Goal: Task Accomplishment & Management: Manage account settings

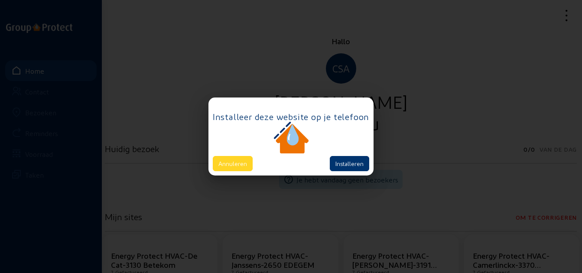
click at [243, 160] on button "Annuleren" at bounding box center [233, 163] width 40 height 15
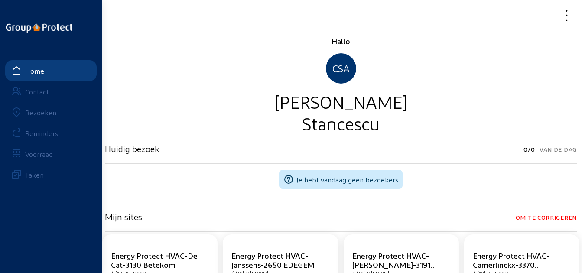
click at [52, 110] on div "Bezoeken" at bounding box center [40, 112] width 31 height 8
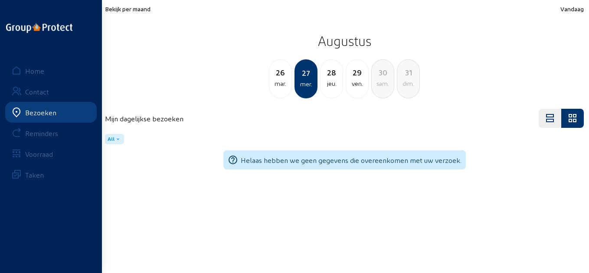
click at [124, 6] on span "Bekijk per maand" at bounding box center [128, 8] width 46 height 7
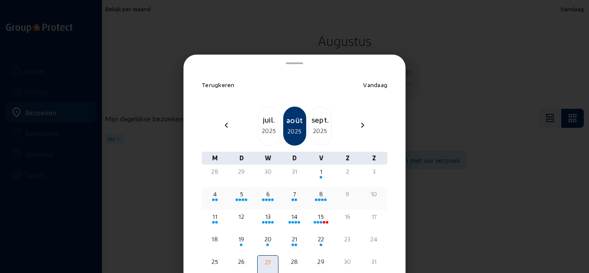
click at [258, 191] on div "6" at bounding box center [268, 194] width 20 height 9
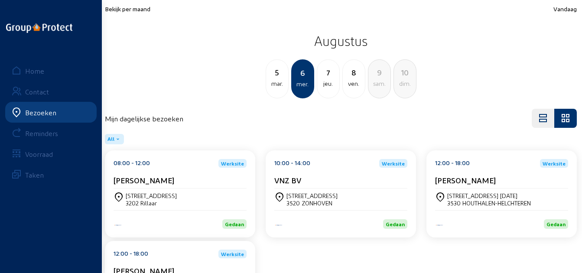
click at [180, 173] on div "08:00 - 12:00 Werksite [PERSON_NAME]" at bounding box center [180, 173] width 133 height 29
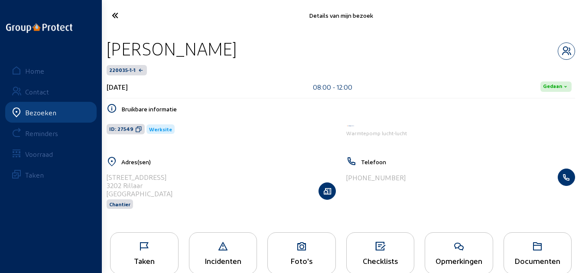
drag, startPoint x: 222, startPoint y: 49, endPoint x: 106, endPoint y: 52, distance: 115.8
click at [107, 52] on div "[PERSON_NAME]" at bounding box center [341, 49] width 469 height 22
copy div "[PERSON_NAME]"
click at [135, 128] on icon at bounding box center [138, 129] width 7 height 7
click at [162, 249] on icon at bounding box center [145, 247] width 68 height 10
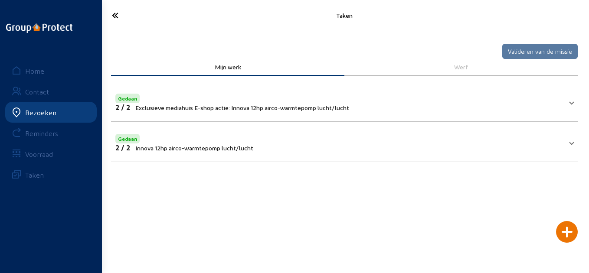
click at [273, 141] on mat-panel-title "Gedaan 2 / 2 Innova 12hp airco-warmtepomp lucht/lucht" at bounding box center [339, 142] width 448 height 20
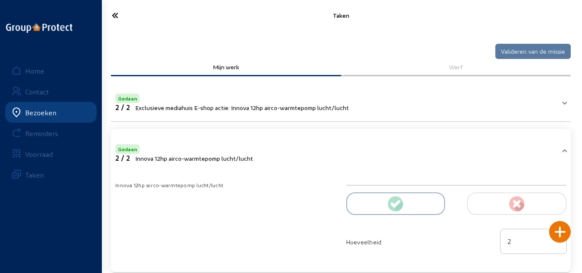
click at [293, 105] on span "Exclusieve mediahuis E-shop actie: Innova 12hp airco-warmtepomp lucht/lucht" at bounding box center [242, 107] width 214 height 7
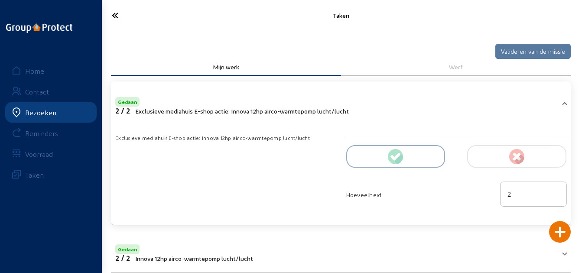
click at [128, 13] on icon at bounding box center [140, 15] width 65 height 15
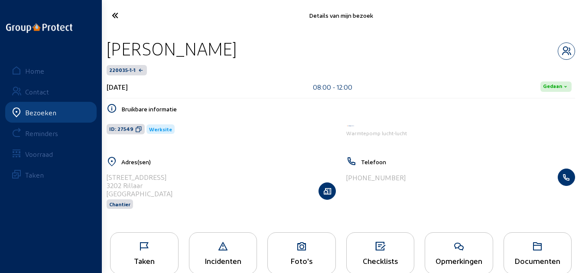
click at [128, 19] on icon at bounding box center [140, 15] width 65 height 15
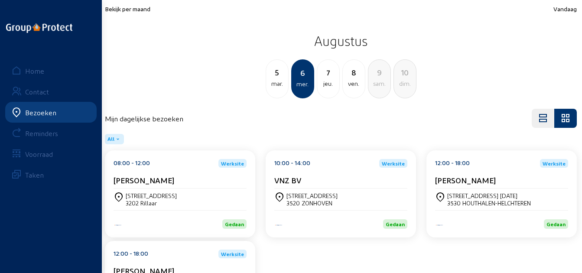
drag, startPoint x: 310, startPoint y: 170, endPoint x: 314, endPoint y: 170, distance: 4.4
click at [314, 170] on div "10:00 - 14:00 Werksite VNZ BV" at bounding box center [341, 173] width 133 height 29
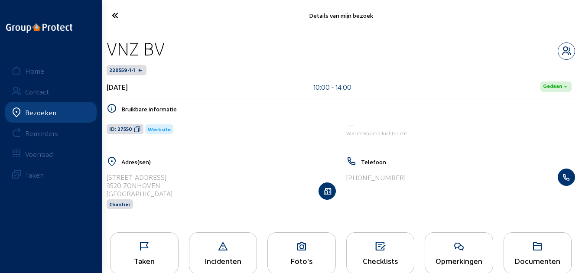
drag, startPoint x: 179, startPoint y: 47, endPoint x: 105, endPoint y: 46, distance: 73.7
click at [107, 46] on div "VNZ BV" at bounding box center [341, 49] width 469 height 22
copy div "VNZ BV"
click at [131, 129] on span "ID: 27550" at bounding box center [125, 129] width 37 height 10
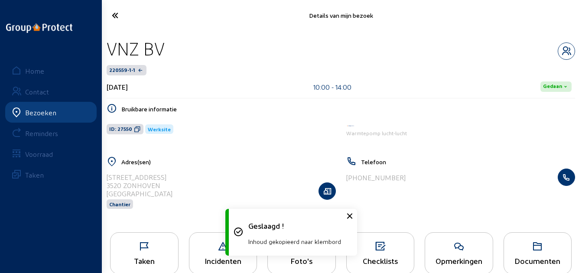
click at [132, 258] on div "Taken" at bounding box center [145, 260] width 68 height 9
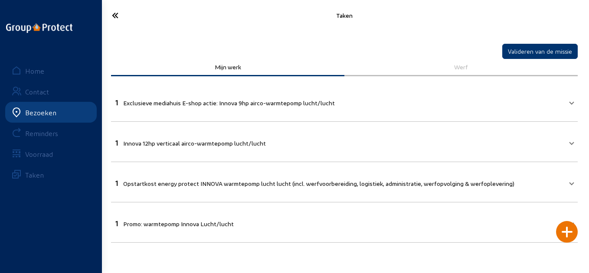
click at [361, 102] on mat-panel-title "1 Exclusieve mediahuis E-shop actie: Innova 9hp airco-warmtepomp lucht/lucht" at bounding box center [339, 102] width 448 height 10
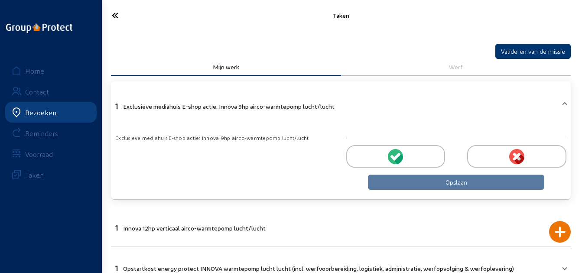
click at [361, 102] on mat-panel-title "1 Exclusieve mediahuis E-shop actie: Innova 9hp airco-warmtepomp lucht/lucht" at bounding box center [335, 105] width 441 height 10
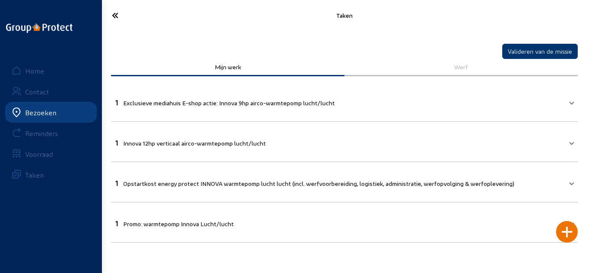
click at [306, 147] on mat-expansion-panel-header "1 Innova 12hp verticaal airco-warmtepomp lucht/lucht" at bounding box center [344, 141] width 467 height 29
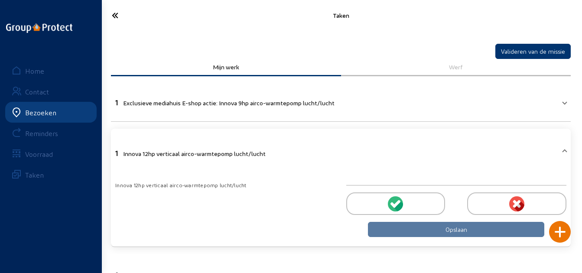
click at [370, 200] on div at bounding box center [396, 204] width 99 height 23
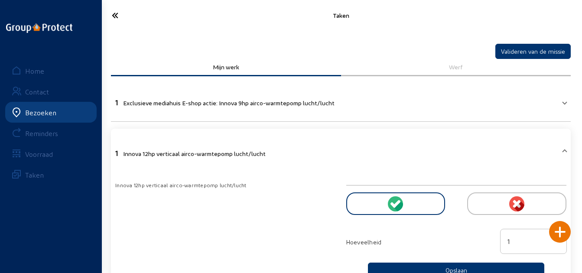
click at [111, 12] on icon at bounding box center [140, 15] width 65 height 15
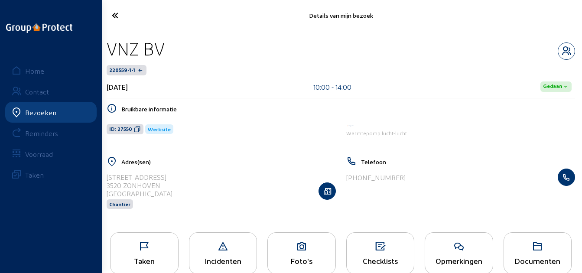
click at [118, 16] on icon at bounding box center [140, 15] width 65 height 15
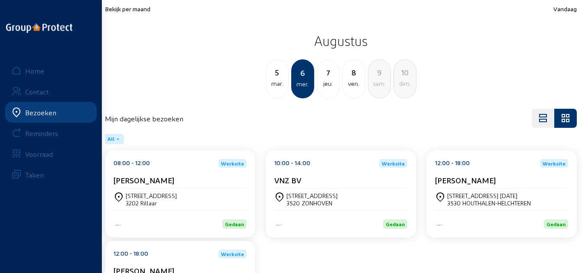
click at [468, 180] on cam-card-title "[PERSON_NAME]" at bounding box center [465, 180] width 61 height 9
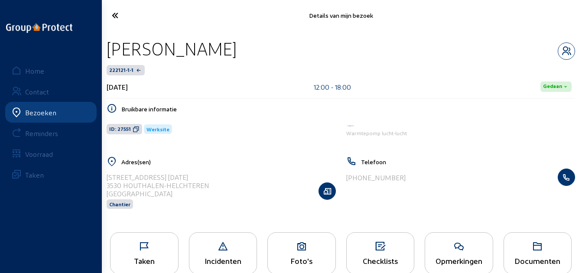
drag, startPoint x: 229, startPoint y: 50, endPoint x: 105, endPoint y: 52, distance: 123.2
click at [107, 52] on div "[PERSON_NAME]" at bounding box center [341, 49] width 469 height 22
copy div "[PERSON_NAME]"
click at [128, 128] on span "ID: 27551" at bounding box center [120, 129] width 22 height 7
click at [164, 252] on icon at bounding box center [145, 247] width 68 height 10
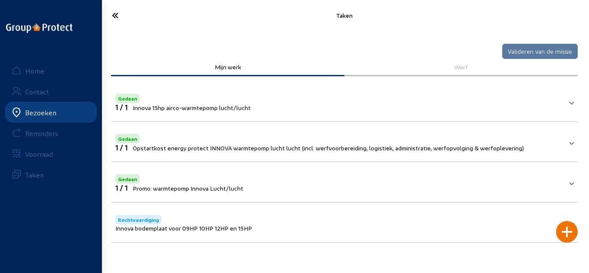
click at [221, 107] on span "Innova 15hp airco-warmtepomp lucht/lucht" at bounding box center [192, 107] width 118 height 7
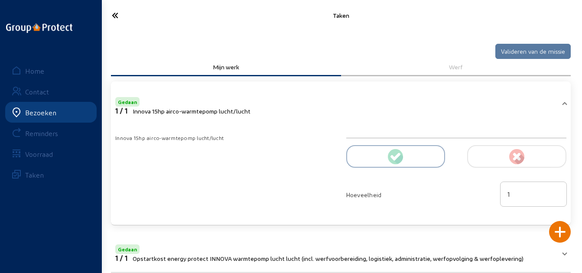
click at [221, 107] on div "1 / 1 Innova 15hp airco-warmtepomp lucht/lucht" at bounding box center [182, 111] width 135 height 8
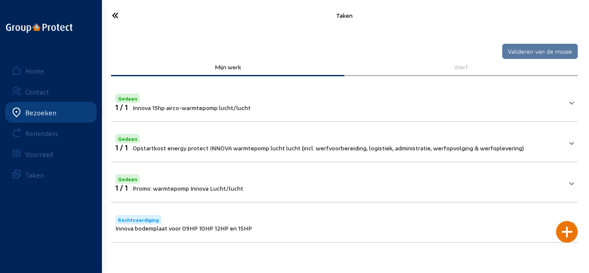
click at [112, 20] on icon at bounding box center [141, 15] width 66 height 15
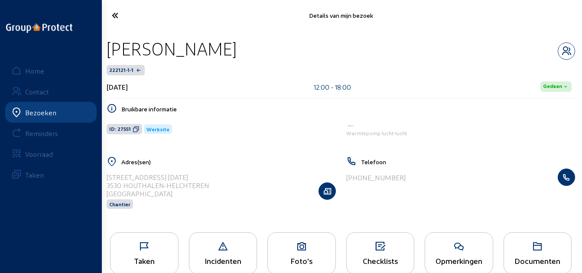
click at [139, 258] on div "Taken" at bounding box center [145, 260] width 68 height 9
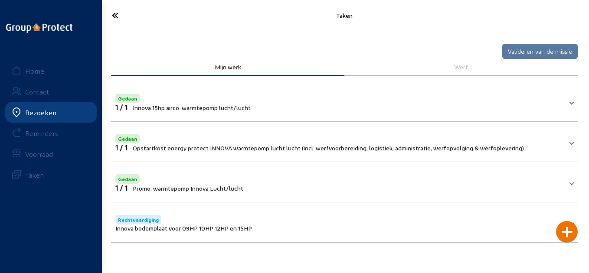
click at [114, 18] on icon at bounding box center [141, 15] width 66 height 15
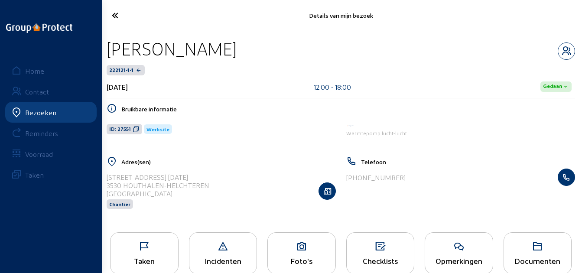
click at [114, 7] on cam-font-icon at bounding box center [140, 15] width 70 height 20
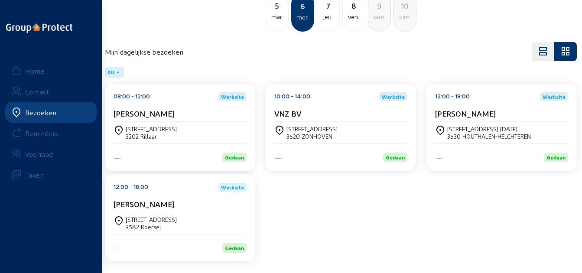
scroll to position [70, 0]
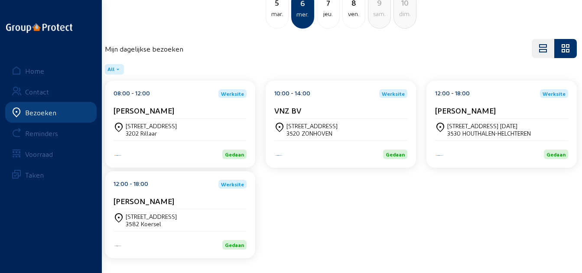
click at [174, 221] on div "[STREET_ADDRESS]" at bounding box center [180, 220] width 133 height 15
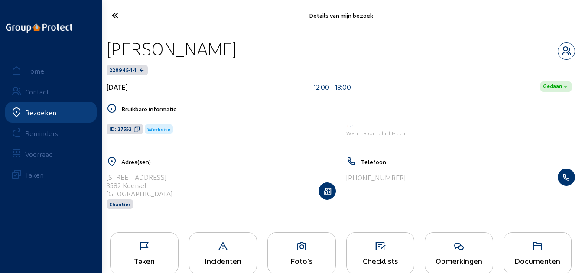
drag, startPoint x: 230, startPoint y: 50, endPoint x: 101, endPoint y: 48, distance: 128.4
click at [101, 48] on div "Details van mijn bezoek [PERSON_NAME] 220945-1-1 [DATE] 12:00 - 18:00 Gedaan Br…" at bounding box center [291, 145] width 582 height 291
drag, startPoint x: 101, startPoint y: 48, endPoint x: 222, endPoint y: 46, distance: 120.1
click at [222, 46] on div "[PERSON_NAME]" at bounding box center [341, 49] width 469 height 22
drag, startPoint x: 222, startPoint y: 46, endPoint x: 115, endPoint y: 45, distance: 106.7
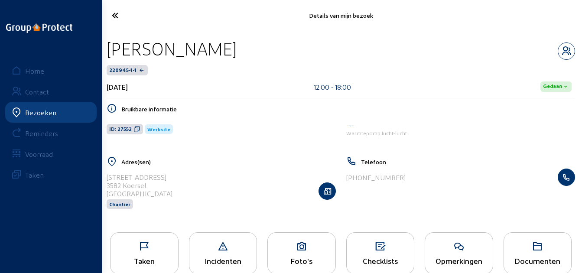
click at [115, 45] on div "[PERSON_NAME]" at bounding box center [341, 49] width 469 height 22
click at [135, 128] on icon at bounding box center [137, 129] width 7 height 7
click at [177, 248] on icon at bounding box center [145, 247] width 68 height 10
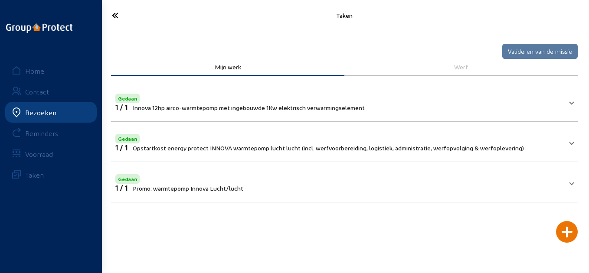
click at [376, 114] on mat-expansion-panel-header "Gedaan 1 / 1 Innova 12hp airco-warmtepomp met ingebouwde 1Kw elektrisch verwarm…" at bounding box center [344, 101] width 467 height 29
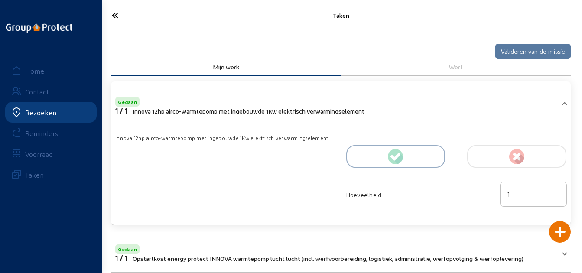
click at [113, 5] on div "Taken" at bounding box center [341, 15] width 483 height 31
click at [117, 20] on icon at bounding box center [140, 15] width 65 height 15
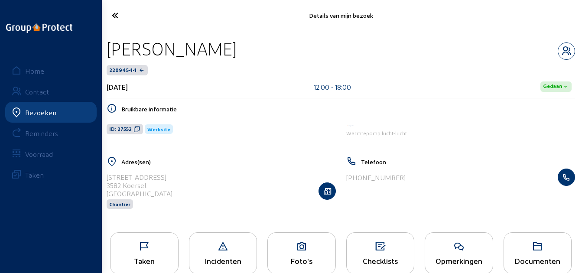
click at [128, 20] on icon at bounding box center [140, 15] width 65 height 15
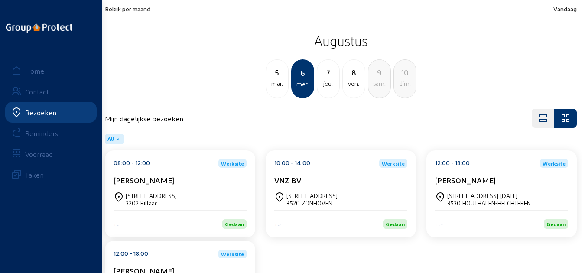
click at [324, 93] on div "7 jeu." at bounding box center [328, 78] width 23 height 39
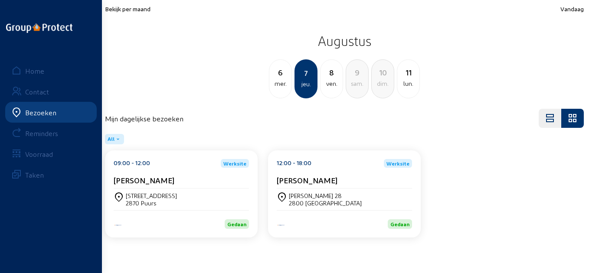
click at [177, 176] on div "[PERSON_NAME]" at bounding box center [181, 180] width 135 height 9
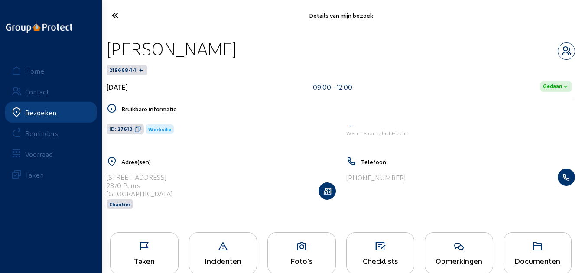
drag, startPoint x: 246, startPoint y: 47, endPoint x: 104, endPoint y: 45, distance: 141.8
click at [104, 45] on div "[PERSON_NAME] 219668-1-1 [DATE] 09:00 - 12:00 Gedaan Bruikbare informatie ID: 2…" at bounding box center [341, 129] width 483 height 196
copy div "[PERSON_NAME]"
click at [135, 127] on icon at bounding box center [137, 129] width 7 height 7
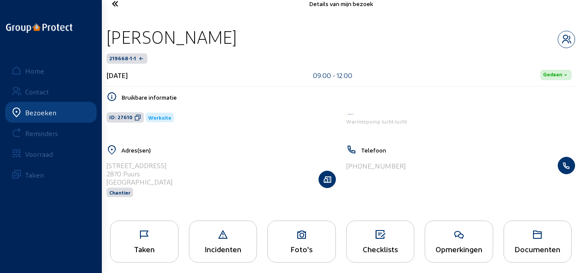
scroll to position [18, 0]
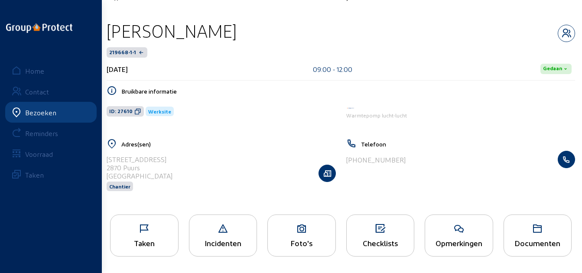
click at [161, 230] on icon at bounding box center [145, 229] width 68 height 10
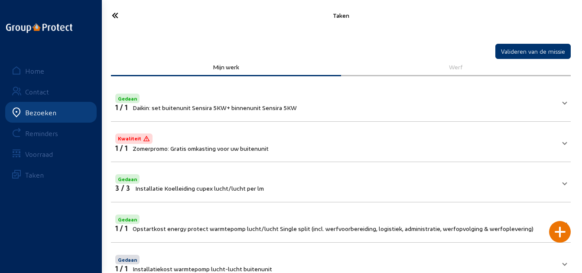
click at [109, 13] on icon at bounding box center [140, 15] width 65 height 15
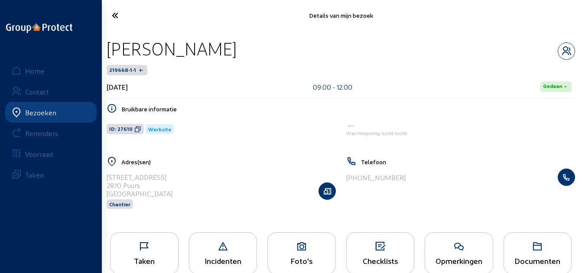
click at [115, 19] on icon at bounding box center [140, 15] width 65 height 15
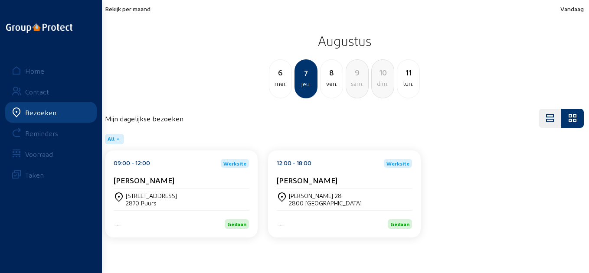
click at [286, 170] on div "12:00 - 18:00 Werksite [PERSON_NAME]" at bounding box center [344, 173] width 135 height 29
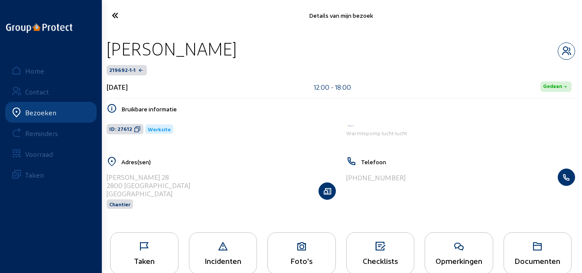
drag, startPoint x: 250, startPoint y: 49, endPoint x: 109, endPoint y: 50, distance: 141.0
click at [109, 50] on div "[PERSON_NAME]" at bounding box center [341, 49] width 469 height 22
copy div "[PERSON_NAME]"
click at [134, 132] on icon at bounding box center [137, 129] width 7 height 7
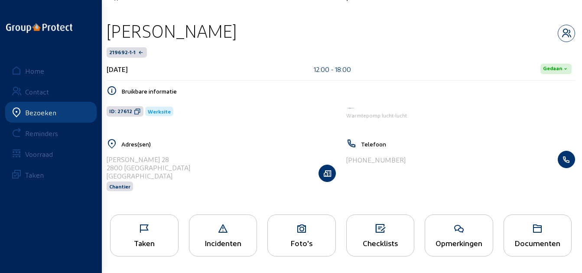
click at [170, 221] on div "Taken" at bounding box center [144, 236] width 69 height 42
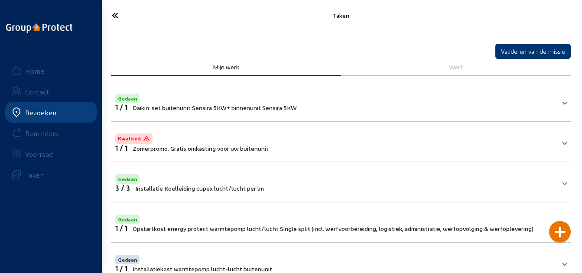
click at [121, 12] on icon at bounding box center [140, 15] width 65 height 15
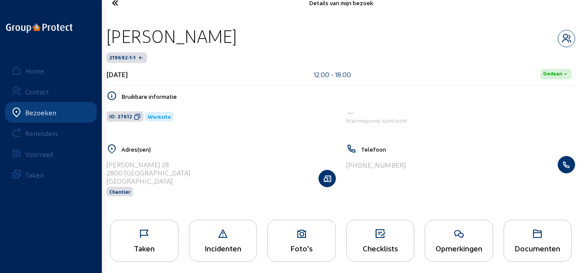
scroll to position [18, 0]
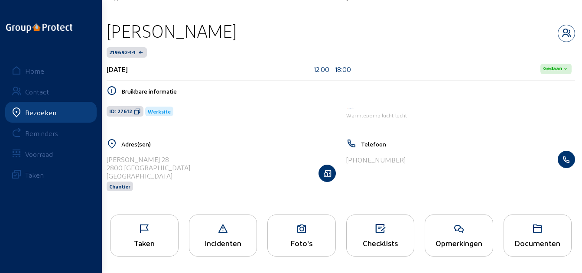
click at [315, 243] on div "Foto's" at bounding box center [302, 243] width 68 height 9
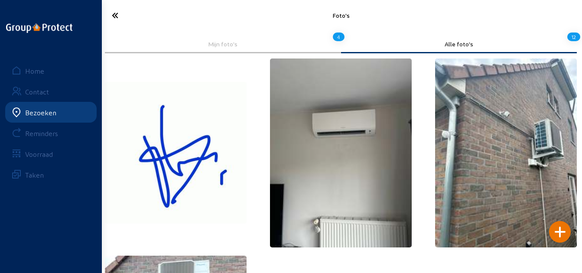
click at [123, 25] on cam-font-icon at bounding box center [140, 15] width 70 height 20
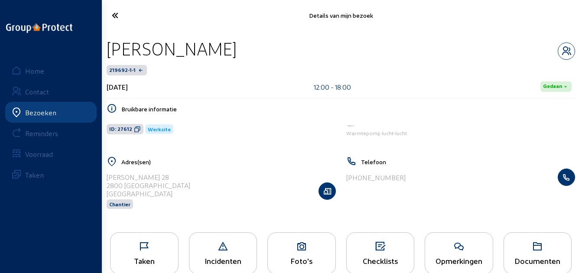
click at [119, 15] on icon at bounding box center [140, 15] width 65 height 15
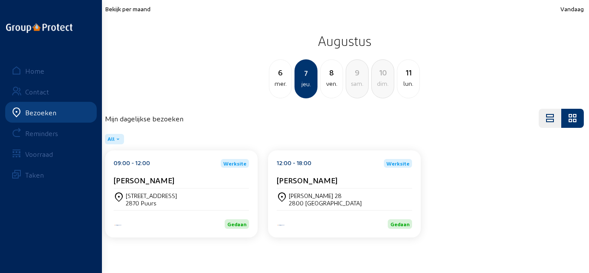
click at [339, 75] on div "8" at bounding box center [332, 72] width 22 height 12
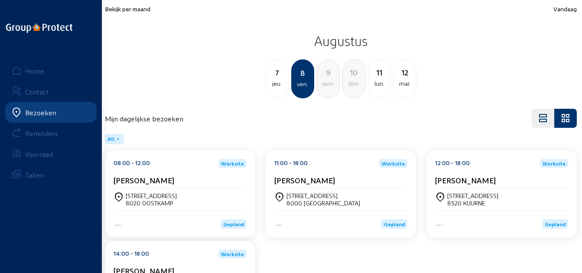
click at [214, 178] on div "[PERSON_NAME]" at bounding box center [180, 180] width 133 height 9
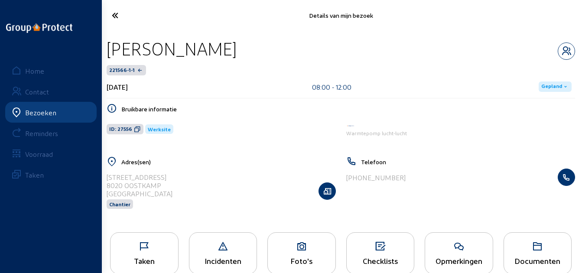
click at [137, 246] on icon at bounding box center [145, 247] width 68 height 10
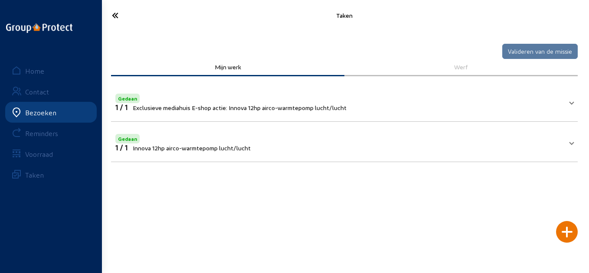
click at [115, 13] on icon at bounding box center [141, 15] width 66 height 15
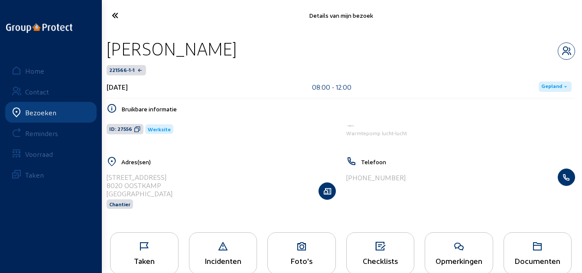
click at [566, 83] on icon at bounding box center [566, 86] width 7 height 7
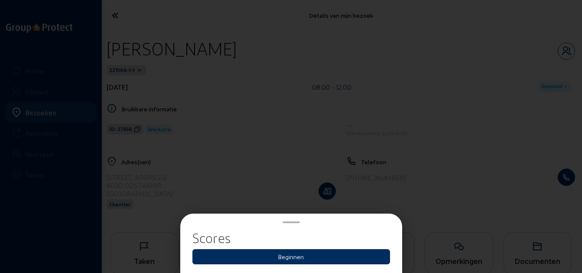
click at [337, 261] on button "Beginnen" at bounding box center [292, 256] width 198 height 15
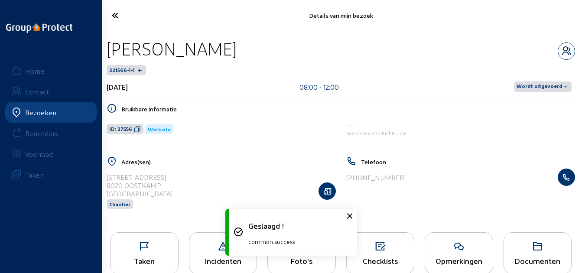
click at [563, 86] on icon at bounding box center [566, 86] width 7 height 7
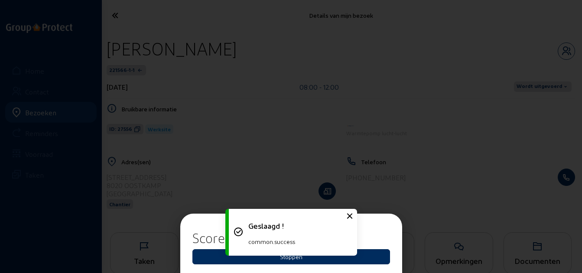
click at [367, 255] on button "Stoppen" at bounding box center [292, 256] width 198 height 15
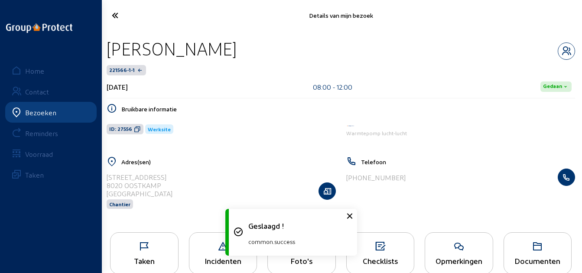
drag, startPoint x: 213, startPoint y: 50, endPoint x: 109, endPoint y: 48, distance: 103.7
click at [109, 48] on div "[PERSON_NAME]" at bounding box center [341, 49] width 469 height 22
copy div "[PERSON_NAME]"
click at [135, 128] on icon at bounding box center [137, 129] width 7 height 7
click at [172, 255] on div "Taken" at bounding box center [144, 253] width 69 height 42
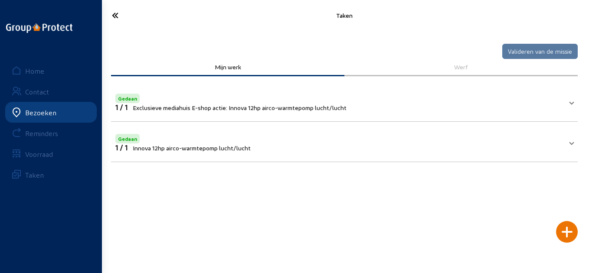
click at [345, 106] on span "Exclusieve mediahuis E-shop actie: Innova 12hp airco-warmtepomp lucht/lucht" at bounding box center [240, 107] width 214 height 7
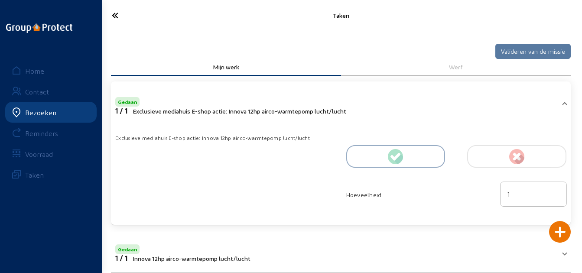
click at [116, 15] on icon at bounding box center [140, 15] width 65 height 15
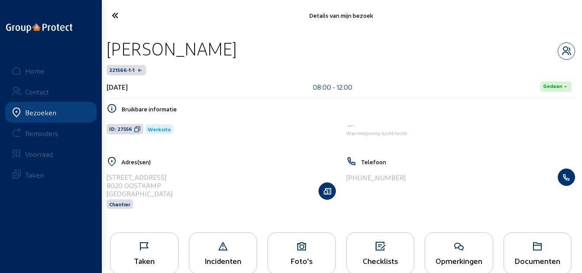
click at [115, 18] on icon at bounding box center [140, 15] width 65 height 15
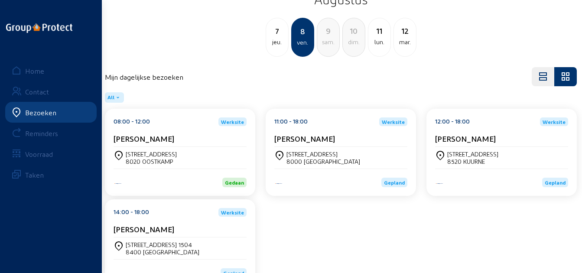
scroll to position [26, 0]
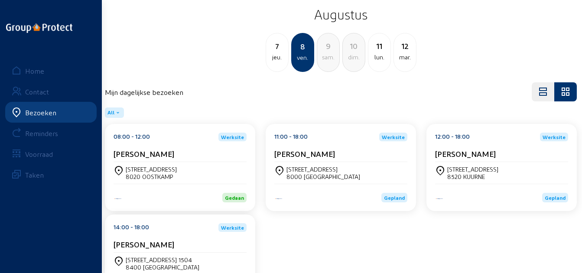
click at [341, 156] on div "[PERSON_NAME]" at bounding box center [341, 153] width 133 height 9
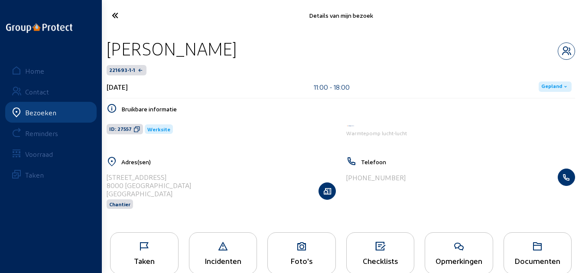
drag, startPoint x: 254, startPoint y: 54, endPoint x: 110, endPoint y: 52, distance: 144.4
click at [110, 52] on div "[PERSON_NAME]" at bounding box center [341, 49] width 469 height 22
copy div "[PERSON_NAME]"
click at [136, 128] on icon at bounding box center [137, 129] width 7 height 7
click at [160, 244] on icon at bounding box center [145, 247] width 68 height 10
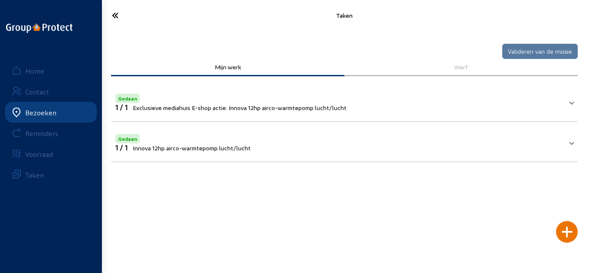
click at [455, 103] on mat-panel-title "Gedaan 1 / 1 Exclusieve mediahuis E-shop actie: Innova 12hp airco-warmtepomp lu…" at bounding box center [339, 102] width 448 height 20
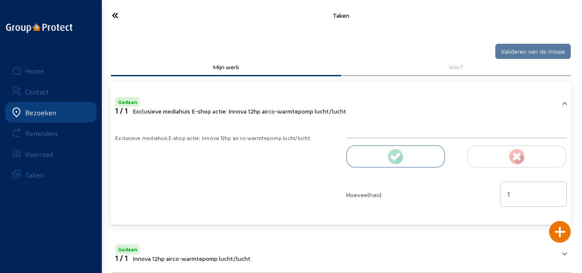
drag, startPoint x: 117, startPoint y: 15, endPoint x: 121, endPoint y: 17, distance: 5.1
click at [118, 15] on icon at bounding box center [140, 15] width 65 height 15
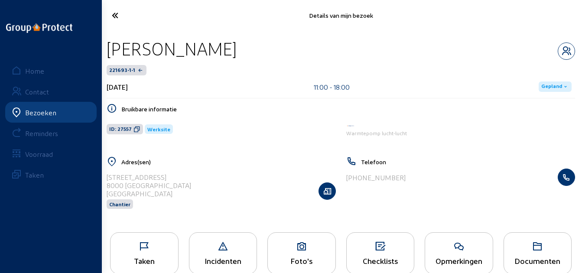
click at [561, 82] on span "Gepland" at bounding box center [555, 87] width 33 height 10
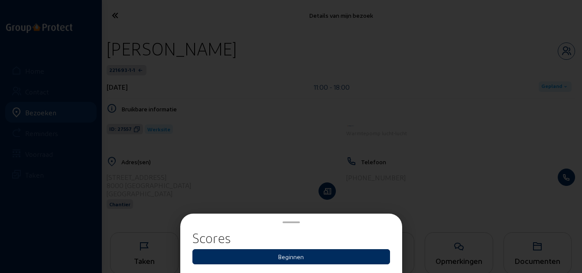
click at [291, 256] on button "Beginnen" at bounding box center [292, 256] width 198 height 15
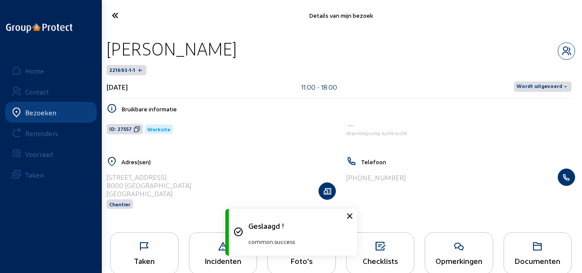
click at [562, 84] on span "Wordt uitgevoerd" at bounding box center [540, 86] width 46 height 7
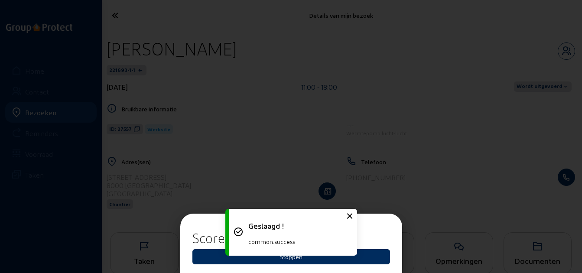
click at [373, 253] on button "Stoppen" at bounding box center [292, 256] width 198 height 15
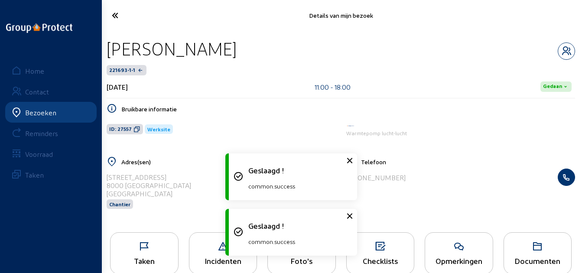
click at [120, 17] on icon at bounding box center [140, 15] width 65 height 15
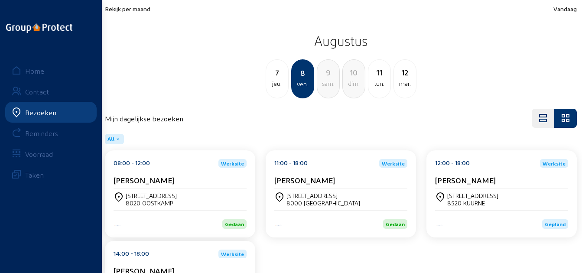
click at [515, 176] on div "[PERSON_NAME]" at bounding box center [501, 180] width 133 height 9
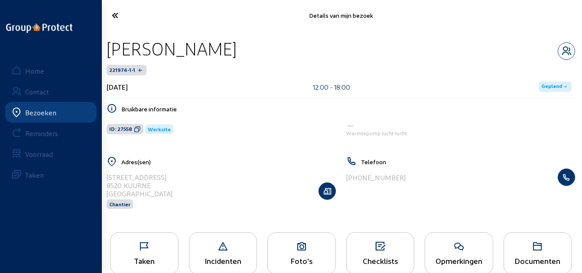
drag, startPoint x: 216, startPoint y: 42, endPoint x: 105, endPoint y: 45, distance: 111.5
click at [105, 45] on div "[PERSON_NAME] 221974-1-1 [DATE] 12:00 - 18:00 Gepland Bruikbare informatie ID: …" at bounding box center [341, 129] width 483 height 196
copy div "[PERSON_NAME]"
click at [131, 131] on span "ID: 27558" at bounding box center [125, 129] width 37 height 10
click at [157, 241] on div "Taken" at bounding box center [144, 253] width 69 height 42
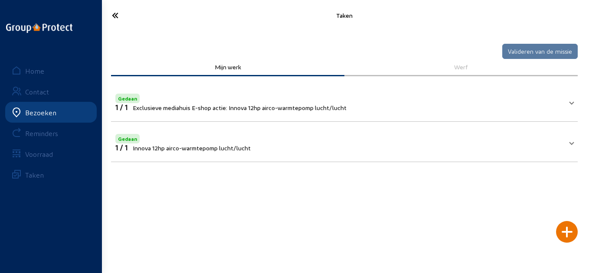
click at [369, 108] on mat-panel-title "Gedaan 1 / 1 Exclusieve mediahuis E-shop actie: Innova 12hp airco-warmtepomp lu…" at bounding box center [339, 102] width 448 height 20
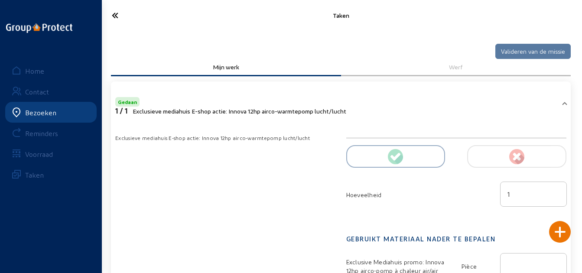
click at [121, 23] on cam-font-icon at bounding box center [140, 15] width 70 height 20
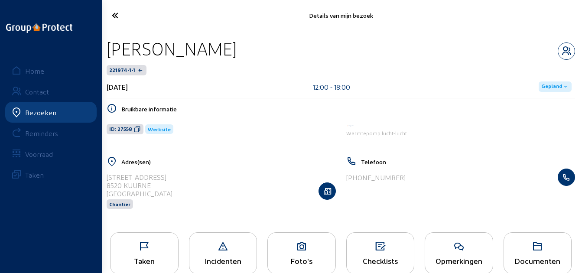
click at [138, 30] on div "Details van mijn bezoek" at bounding box center [341, 15] width 483 height 31
click at [552, 83] on span "Gepland" at bounding box center [552, 86] width 21 height 7
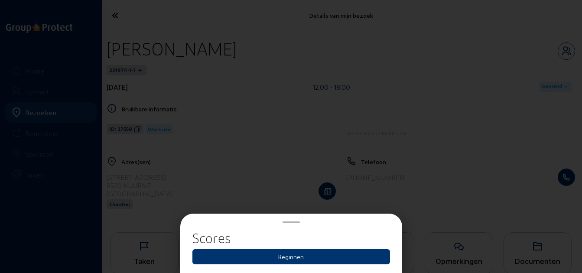
click at [372, 198] on div at bounding box center [291, 136] width 582 height 273
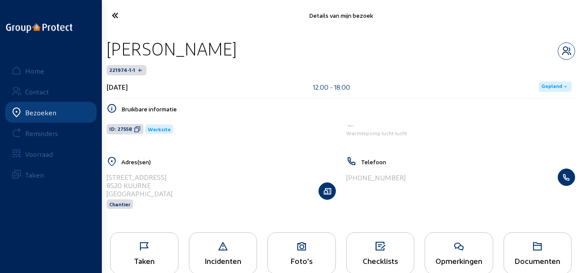
click at [131, 248] on icon at bounding box center [145, 247] width 68 height 10
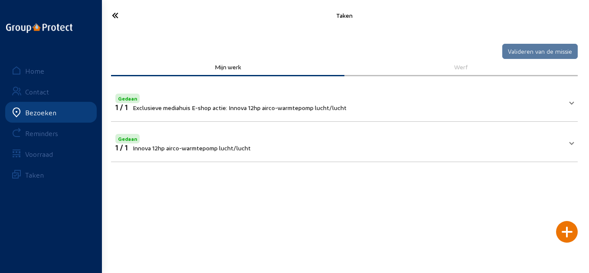
click at [127, 23] on icon at bounding box center [141, 15] width 66 height 15
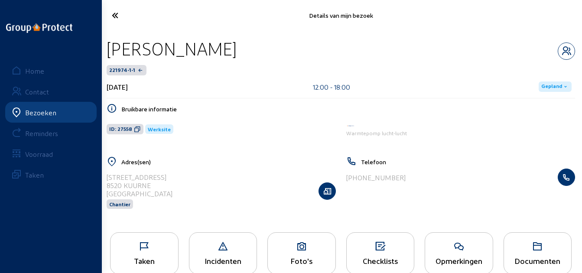
click at [551, 92] on span "Gepland" at bounding box center [555, 87] width 33 height 10
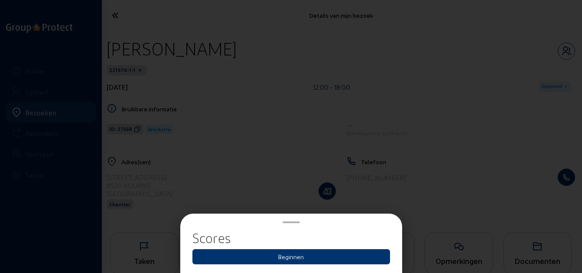
click at [550, 90] on div at bounding box center [291, 136] width 582 height 273
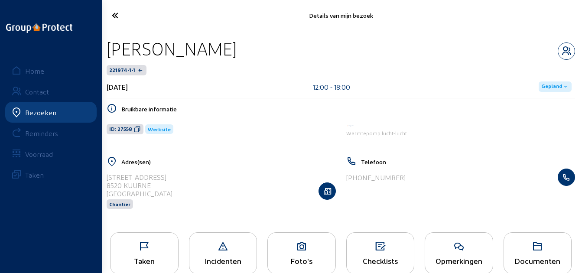
click at [553, 94] on div "[DATE] 12:00 - 18:00 Gepland" at bounding box center [341, 86] width 469 height 23
click at [567, 88] on icon at bounding box center [566, 86] width 7 height 7
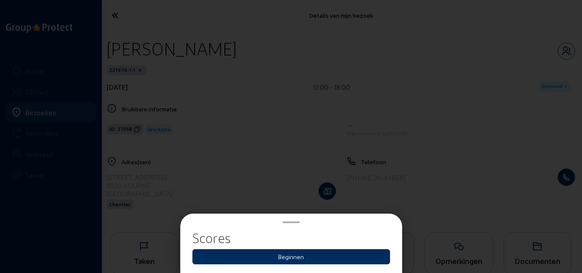
click at [322, 258] on button "Beginnen" at bounding box center [292, 256] width 198 height 15
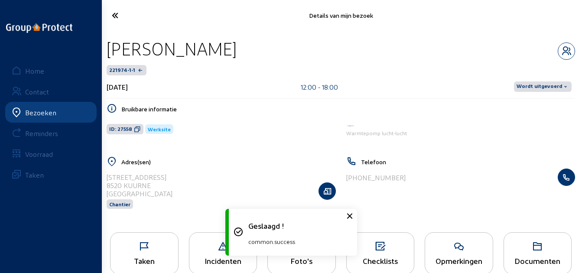
click at [541, 85] on span "Wordt uitgevoerd" at bounding box center [540, 86] width 46 height 7
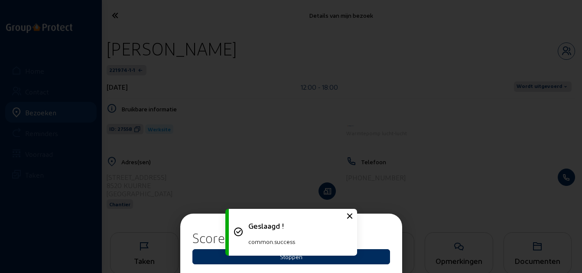
click at [371, 253] on button "Stoppen" at bounding box center [292, 256] width 198 height 15
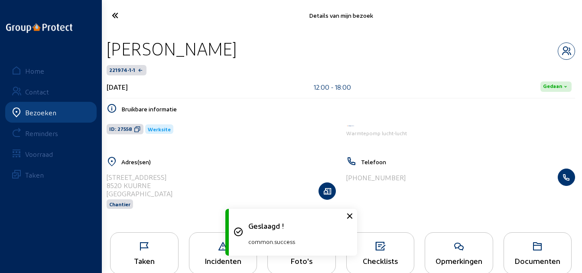
click at [125, 17] on icon at bounding box center [140, 15] width 65 height 15
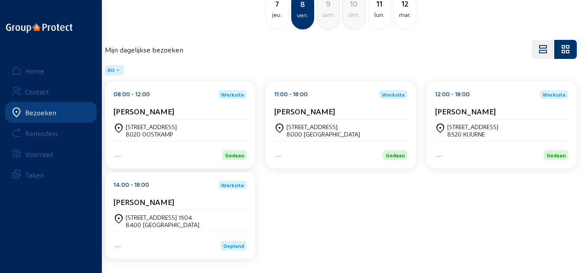
scroll to position [70, 0]
click at [174, 201] on cam-card-title "[PERSON_NAME]" at bounding box center [144, 200] width 61 height 9
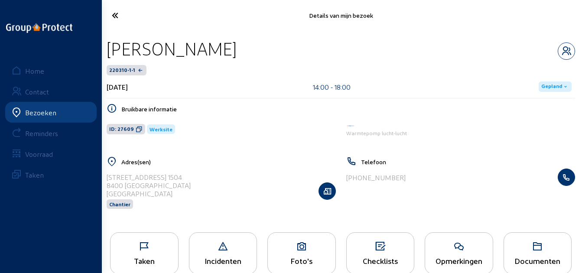
click at [152, 260] on div "Taken" at bounding box center [145, 260] width 68 height 9
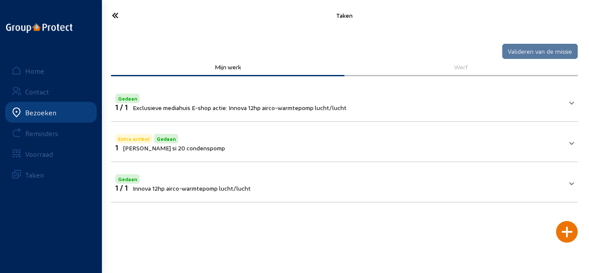
click at [369, 106] on mat-panel-title "Gedaan 1 / 1 Exclusieve mediahuis E-shop actie: Innova 12hp airco-warmtepomp lu…" at bounding box center [339, 102] width 448 height 20
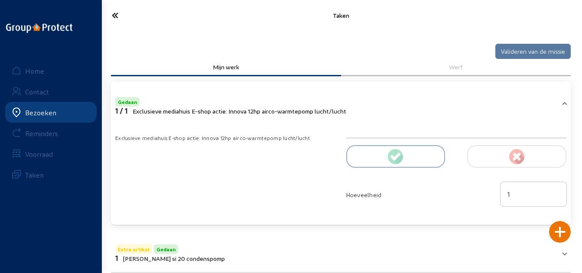
click at [132, 15] on icon at bounding box center [140, 15] width 65 height 15
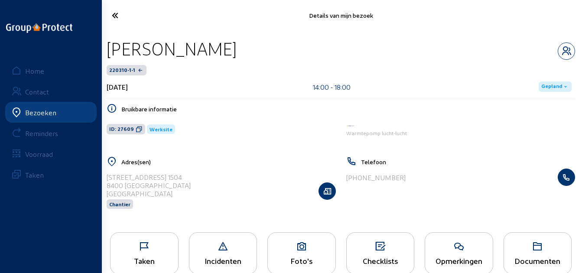
click at [125, 15] on icon at bounding box center [140, 15] width 65 height 15
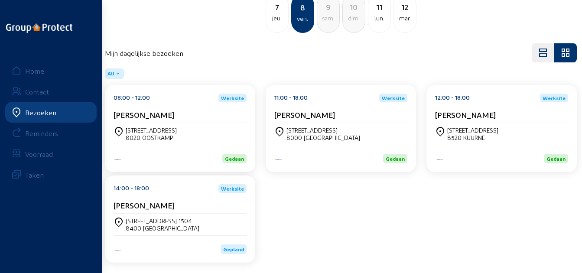
scroll to position [70, 0]
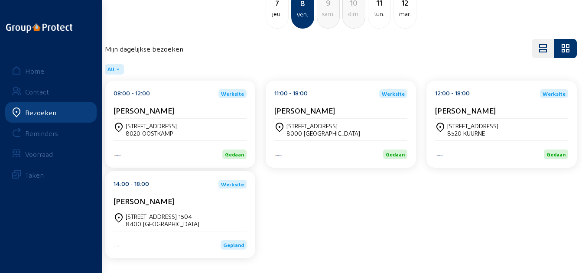
click at [175, 190] on div "14:00 - 18:00 Werksite [PERSON_NAME]" at bounding box center [180, 194] width 133 height 29
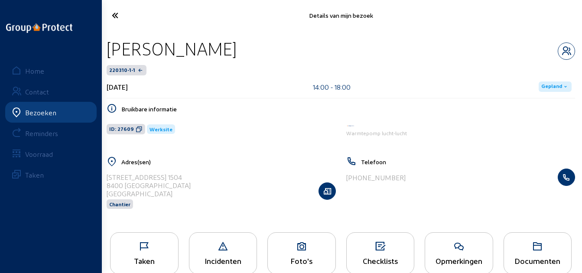
drag, startPoint x: 265, startPoint y: 54, endPoint x: 106, endPoint y: 56, distance: 159.2
click at [107, 56] on div "[PERSON_NAME]" at bounding box center [341, 49] width 469 height 22
copy div "[PERSON_NAME]"
click at [136, 131] on icon at bounding box center [139, 129] width 7 height 7
click at [119, 21] on icon at bounding box center [140, 15] width 65 height 15
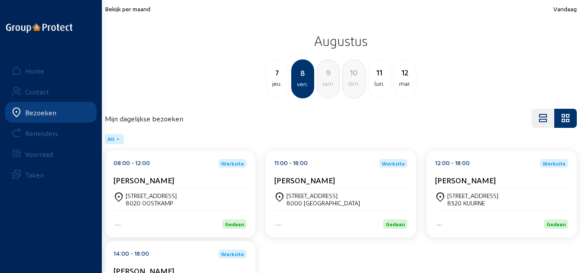
click at [380, 92] on div "11 lun." at bounding box center [379, 78] width 23 height 39
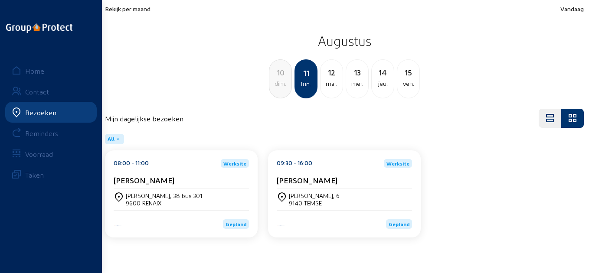
click at [209, 179] on div "[PERSON_NAME]" at bounding box center [181, 180] width 135 height 9
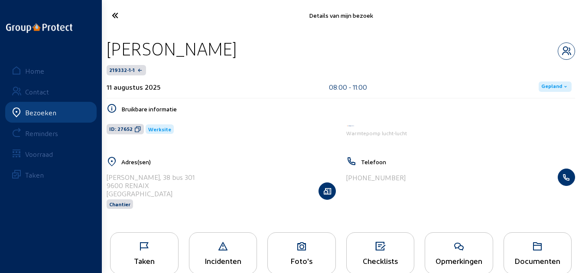
scroll to position [18, 0]
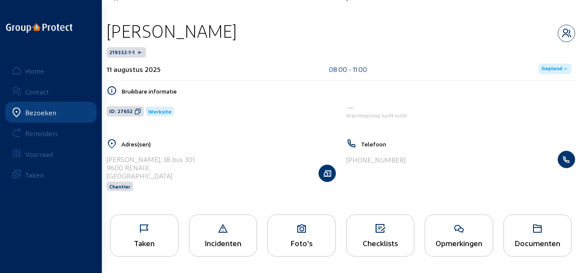
click at [150, 231] on icon at bounding box center [145, 229] width 68 height 10
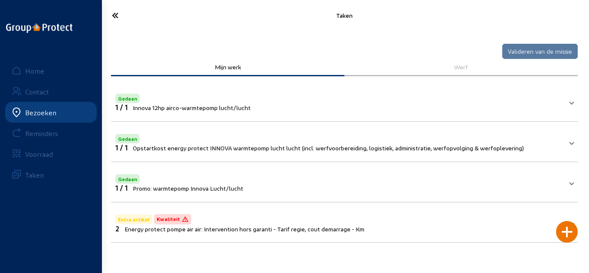
click at [289, 105] on mat-panel-title "Gedaan 1 / 1 Innova 12hp airco-warmtepomp lucht/lucht" at bounding box center [339, 102] width 448 height 20
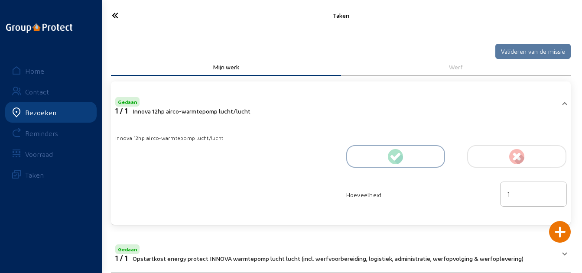
click at [289, 105] on mat-panel-title "Gedaan 1 / 1 Innova 12hp airco-warmtepomp lucht/lucht" at bounding box center [335, 105] width 441 height 20
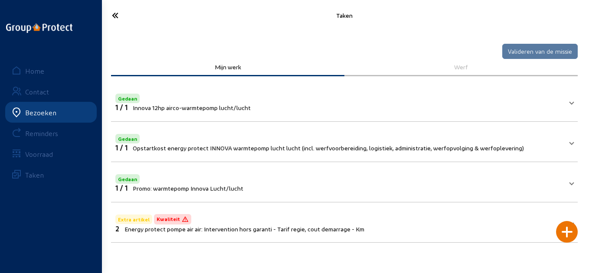
click at [124, 22] on icon at bounding box center [141, 15] width 66 height 15
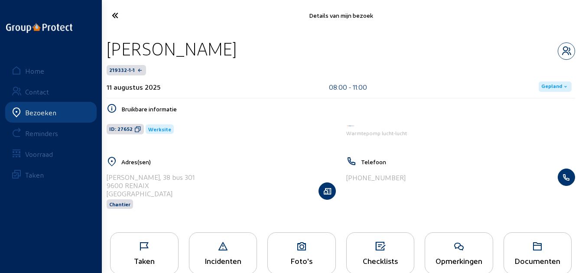
drag, startPoint x: 273, startPoint y: 48, endPoint x: 106, endPoint y: 46, distance: 167.4
click at [107, 46] on div "[PERSON_NAME]" at bounding box center [341, 49] width 469 height 22
copy div "[PERSON_NAME]"
click at [136, 131] on icon at bounding box center [137, 129] width 7 height 7
click at [168, 248] on icon at bounding box center [145, 247] width 68 height 10
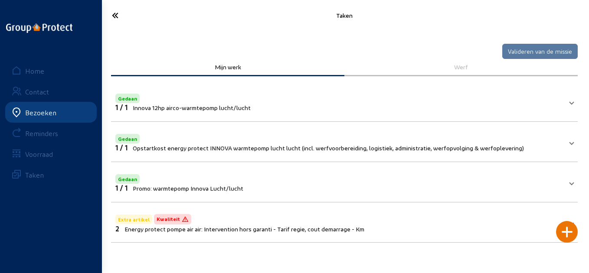
click at [239, 108] on span "Innova 12hp airco-warmtepomp lucht/lucht" at bounding box center [192, 107] width 118 height 7
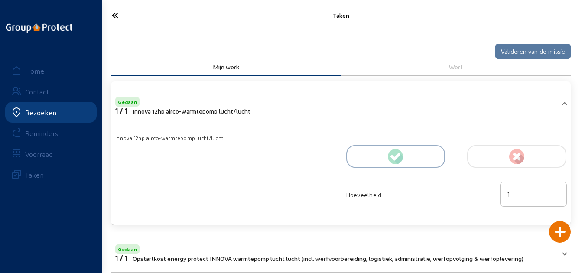
click at [118, 20] on icon at bounding box center [140, 15] width 65 height 15
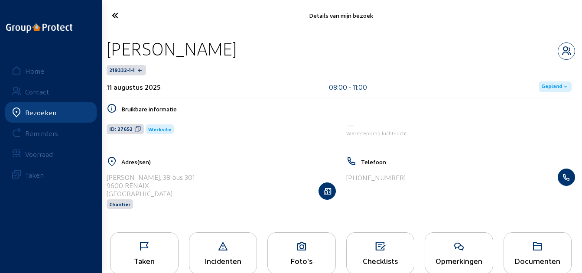
click at [118, 20] on icon at bounding box center [140, 15] width 65 height 15
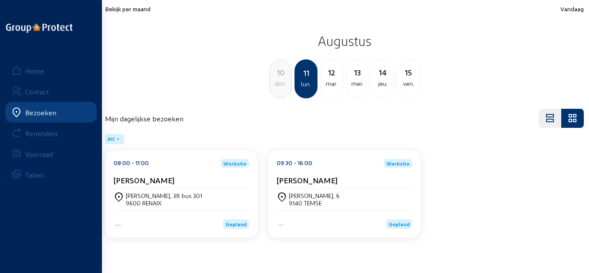
click at [229, 180] on div "[PERSON_NAME]" at bounding box center [181, 180] width 135 height 9
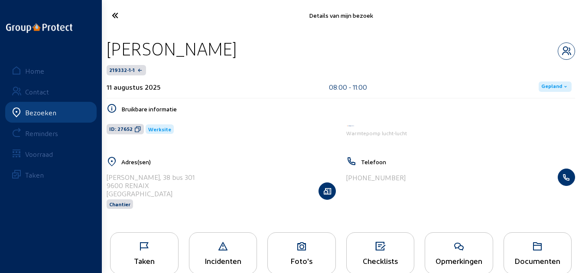
click at [142, 242] on icon at bounding box center [145, 247] width 68 height 10
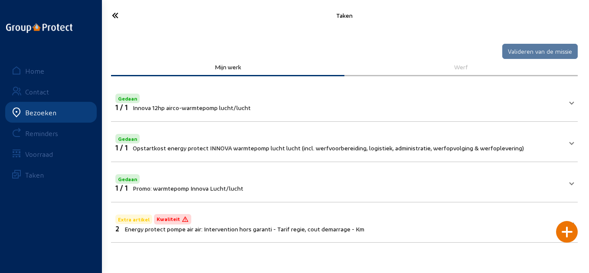
drag, startPoint x: 111, startPoint y: 21, endPoint x: 307, endPoint y: 47, distance: 198.6
click at [111, 21] on icon at bounding box center [141, 15] width 66 height 15
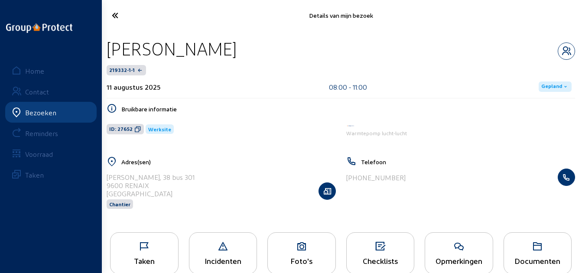
click at [542, 84] on span "Gepland" at bounding box center [555, 87] width 33 height 10
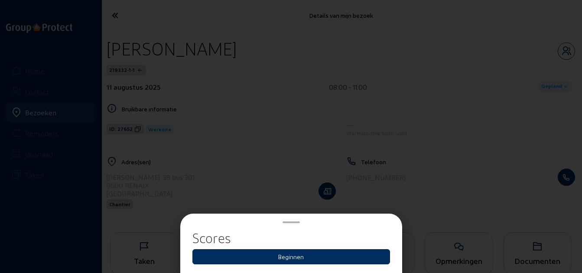
click at [360, 261] on button "Beginnen" at bounding box center [292, 256] width 198 height 15
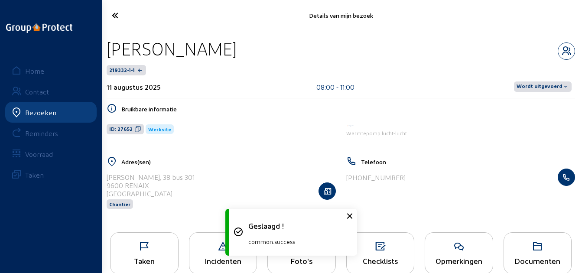
click at [540, 93] on div "Wordt uitgevoerd" at bounding box center [543, 87] width 65 height 14
click at [542, 88] on span "Wordt uitgevoerd" at bounding box center [540, 86] width 46 height 7
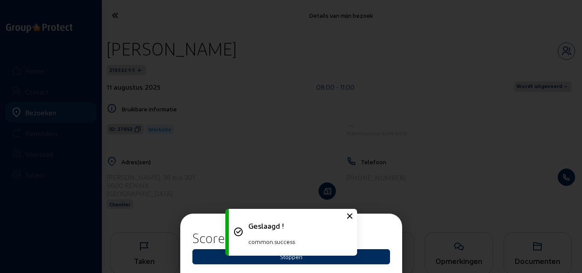
click at [352, 260] on button "Stoppen" at bounding box center [292, 256] width 198 height 15
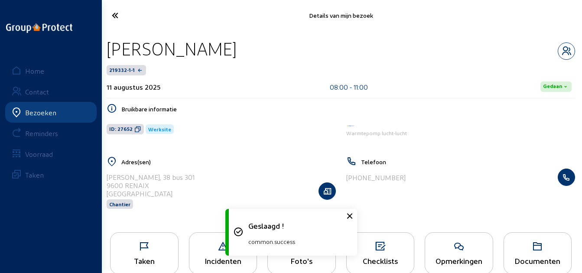
click at [112, 13] on icon at bounding box center [140, 15] width 65 height 15
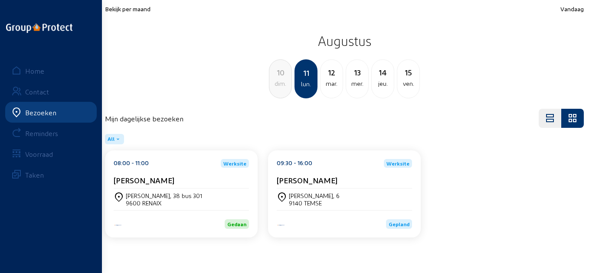
click at [297, 166] on div "09:30 - 16:00" at bounding box center [295, 163] width 36 height 9
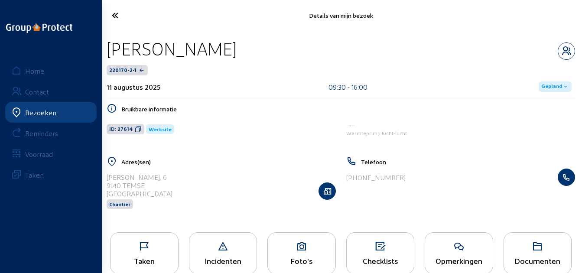
drag, startPoint x: 281, startPoint y: 49, endPoint x: 102, endPoint y: 44, distance: 178.3
click at [102, 44] on div "[PERSON_NAME] 220170-2-1 [DATE] 09:30 - 16:00 Gepland Bruikbare informatie ID: …" at bounding box center [341, 129] width 483 height 196
click at [137, 130] on icon at bounding box center [138, 129] width 7 height 7
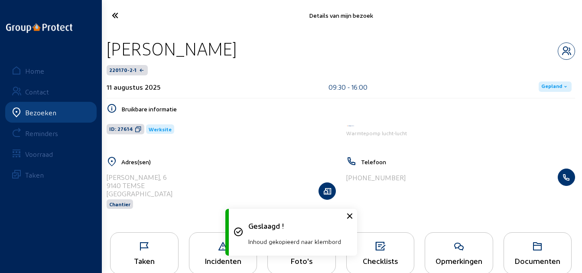
click at [154, 243] on icon at bounding box center [145, 247] width 68 height 10
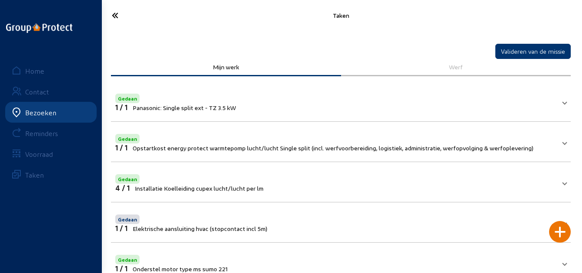
click at [115, 15] on icon at bounding box center [140, 15] width 65 height 15
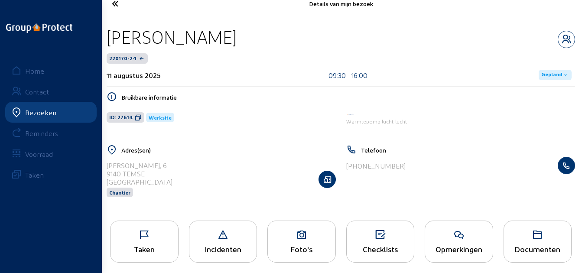
scroll to position [18, 0]
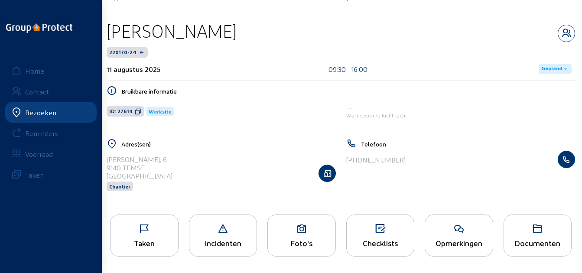
click at [288, 236] on div "Foto's" at bounding box center [302, 236] width 69 height 42
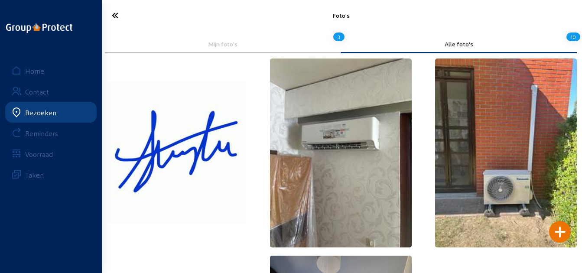
click at [123, 12] on icon at bounding box center [140, 15] width 65 height 15
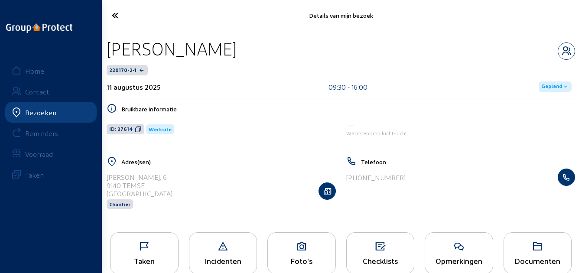
click at [115, 20] on icon at bounding box center [140, 15] width 65 height 15
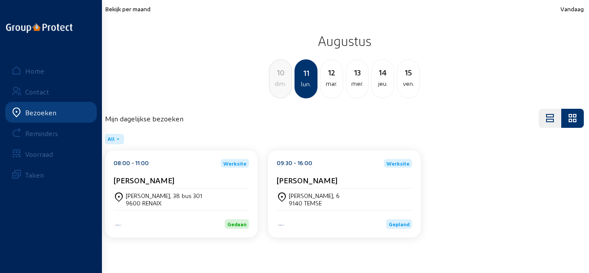
click at [311, 179] on cam-card-title "[PERSON_NAME]" at bounding box center [307, 180] width 61 height 9
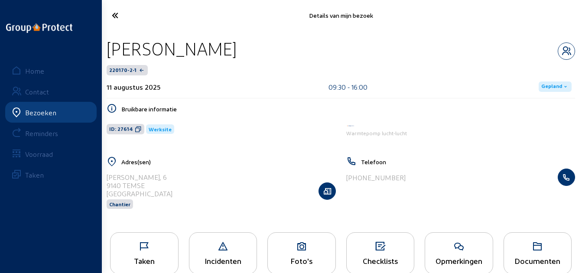
click at [550, 84] on span "Gepland" at bounding box center [552, 86] width 21 height 7
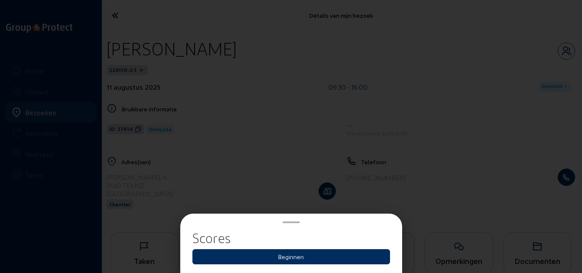
click at [364, 250] on button "Beginnen" at bounding box center [292, 256] width 198 height 15
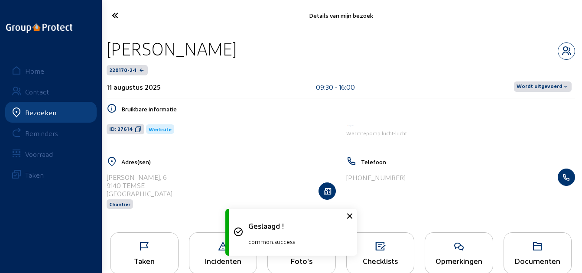
click at [537, 85] on span "Wordt uitgevoerd" at bounding box center [540, 86] width 46 height 7
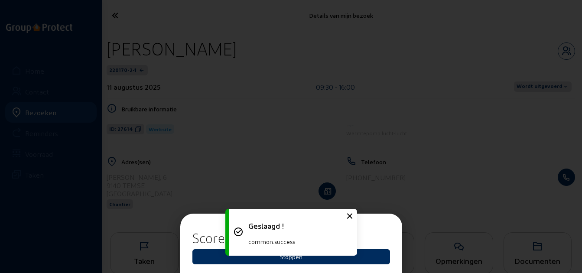
click at [383, 255] on button "Stoppen" at bounding box center [292, 256] width 198 height 15
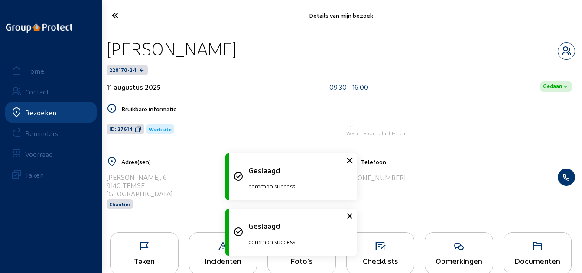
click at [110, 13] on icon at bounding box center [140, 15] width 65 height 15
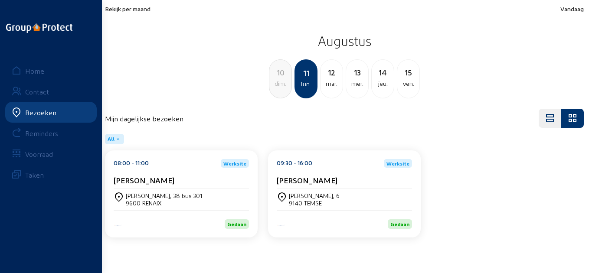
click at [335, 78] on div "12" at bounding box center [332, 72] width 22 height 12
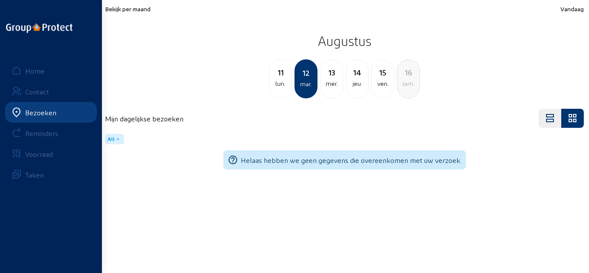
click at [333, 72] on div "13" at bounding box center [332, 72] width 22 height 12
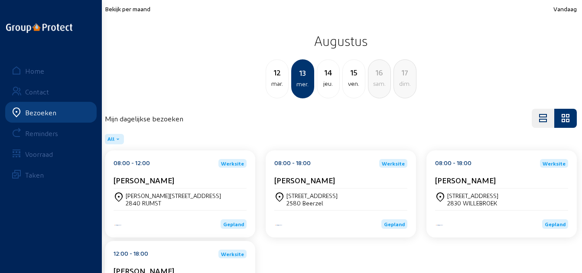
click at [215, 169] on div "08:00 - 12:00 Werksite [PERSON_NAME]" at bounding box center [180, 173] width 133 height 29
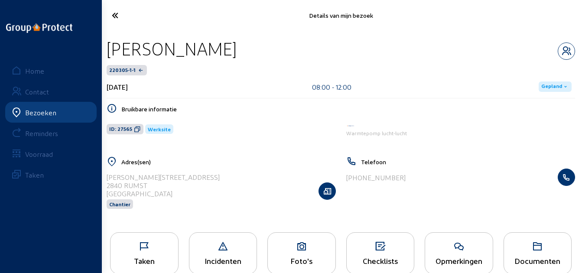
click at [132, 240] on div "Taken" at bounding box center [144, 253] width 69 height 42
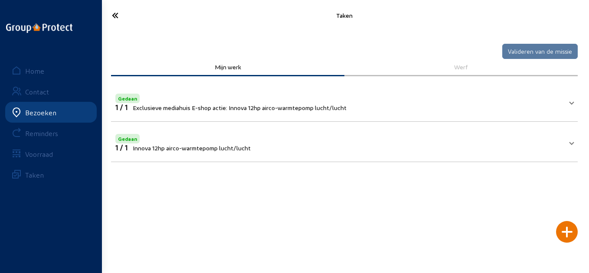
click at [265, 110] on span "Exclusieve mediahuis E-shop actie: Innova 12hp airco-warmtepomp lucht/lucht" at bounding box center [240, 107] width 214 height 7
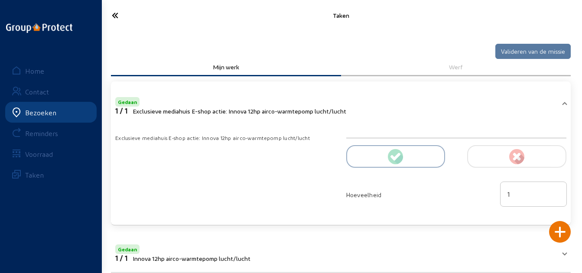
drag, startPoint x: 121, startPoint y: 15, endPoint x: 131, endPoint y: 20, distance: 10.9
click at [121, 16] on icon at bounding box center [140, 15] width 65 height 15
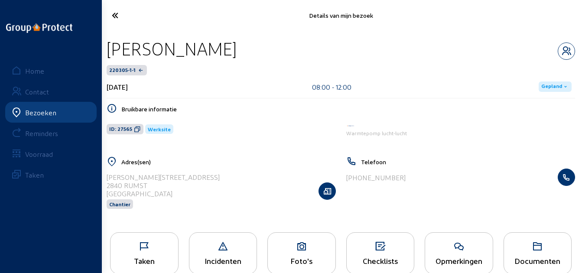
drag, startPoint x: 237, startPoint y: 52, endPoint x: 110, endPoint y: 49, distance: 127.1
click at [110, 49] on div "[PERSON_NAME]" at bounding box center [341, 49] width 469 height 22
click at [134, 130] on icon at bounding box center [137, 129] width 7 height 7
click at [541, 87] on span "Gepland" at bounding box center [555, 87] width 33 height 10
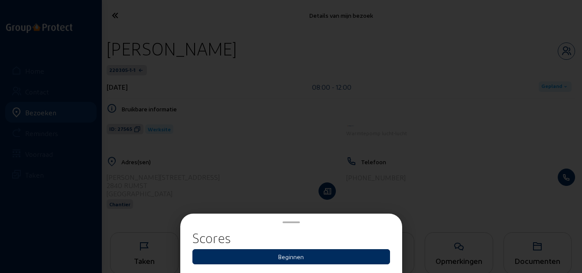
click at [314, 257] on button "Beginnen" at bounding box center [292, 256] width 198 height 15
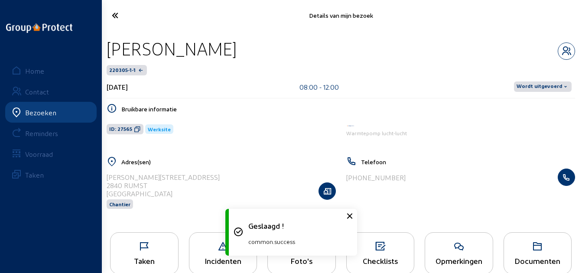
click at [557, 88] on span "Wordt uitgevoerd" at bounding box center [540, 86] width 46 height 7
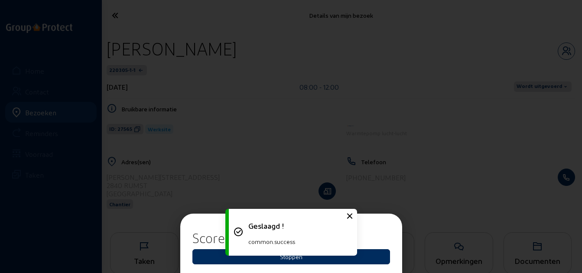
click at [360, 250] on button "Stoppen" at bounding box center [292, 256] width 198 height 15
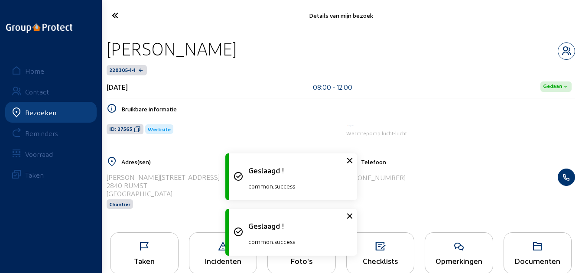
click at [121, 16] on icon at bounding box center [140, 15] width 65 height 15
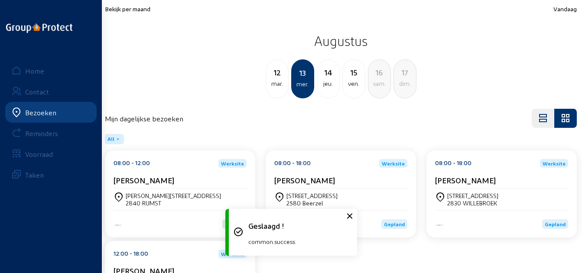
click at [313, 167] on div "08:00 - 18:00 Werksite" at bounding box center [341, 163] width 133 height 9
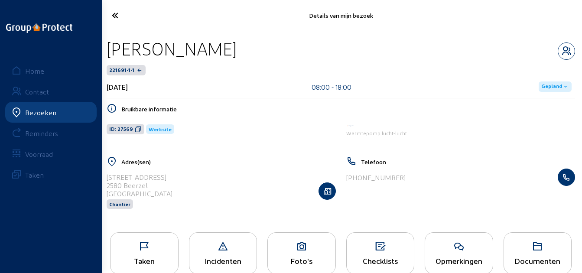
drag, startPoint x: 188, startPoint y: 53, endPoint x: 104, endPoint y: 55, distance: 84.2
click at [104, 55] on div "[PERSON_NAME] 221691-1-1 [DATE] 08:00 - 18:00 Gepland Bruikbare informatie ID: …" at bounding box center [341, 129] width 483 height 196
click at [135, 129] on icon at bounding box center [138, 129] width 7 height 7
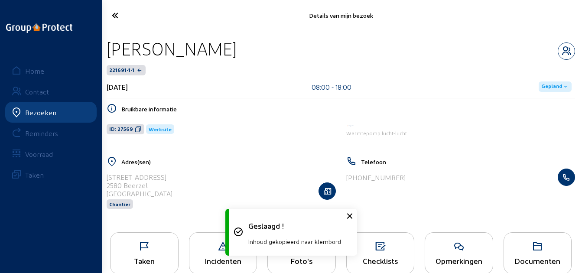
click at [158, 248] on icon at bounding box center [145, 247] width 68 height 10
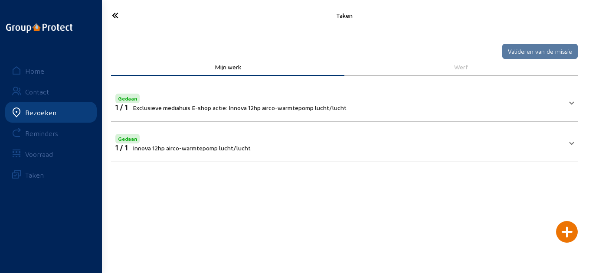
click at [216, 95] on div "Gedaan" at bounding box center [230, 97] width 231 height 11
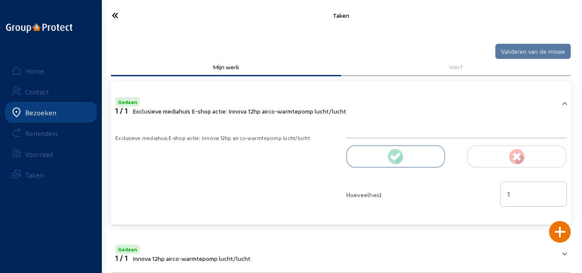
click at [113, 14] on icon at bounding box center [140, 15] width 65 height 15
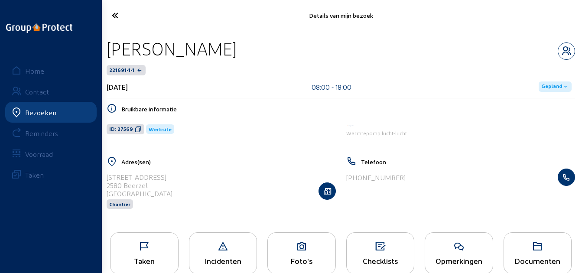
click at [114, 15] on icon at bounding box center [140, 15] width 65 height 15
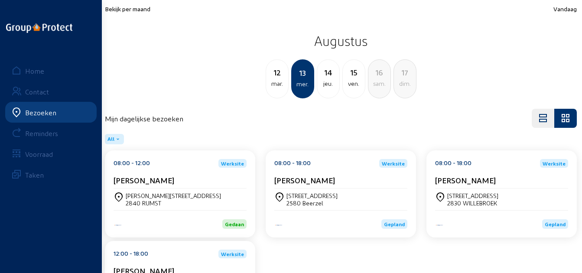
click at [292, 178] on cam-card-title "[PERSON_NAME]" at bounding box center [305, 180] width 61 height 9
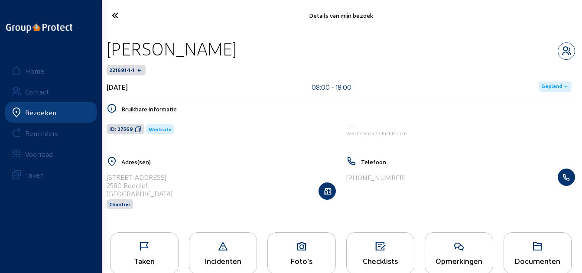
click at [557, 86] on span "Gepland" at bounding box center [552, 86] width 21 height 7
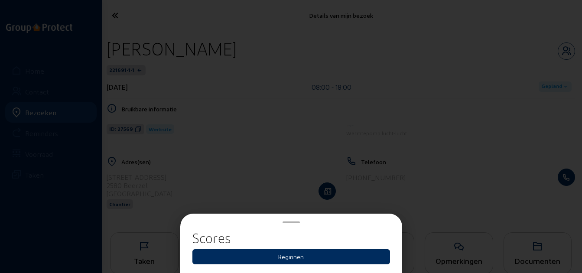
click at [337, 249] on button "Beginnen" at bounding box center [292, 256] width 198 height 15
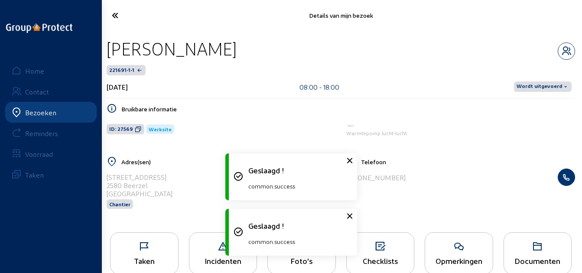
click at [527, 91] on span "Wordt uitgevoerd" at bounding box center [543, 87] width 58 height 10
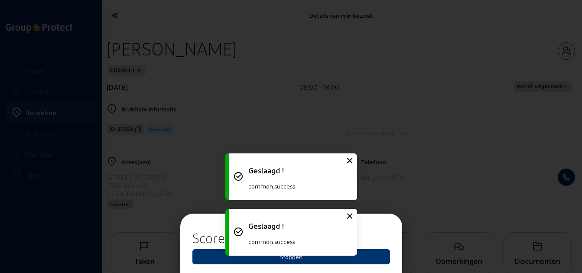
click at [367, 265] on div "Scores Stoppen" at bounding box center [291, 249] width 208 height 41
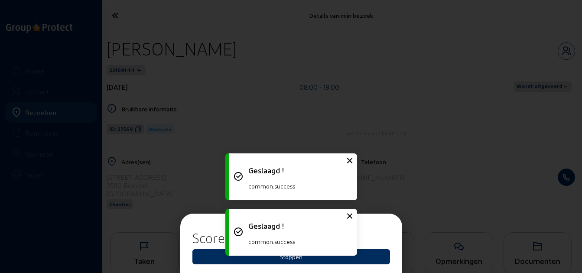
click at [369, 258] on button "Stoppen" at bounding box center [292, 256] width 198 height 15
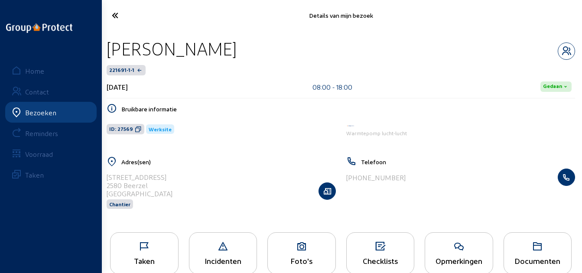
click at [116, 13] on icon at bounding box center [140, 15] width 65 height 15
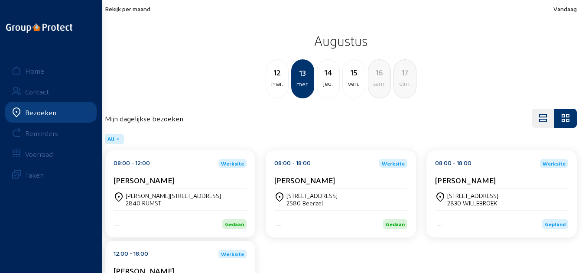
click at [462, 173] on div "08:00 - 18:00 Werksite [PERSON_NAME]" at bounding box center [501, 173] width 133 height 29
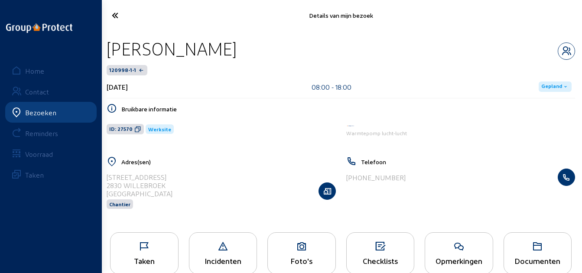
drag, startPoint x: 230, startPoint y: 49, endPoint x: 106, endPoint y: 43, distance: 124.2
click at [107, 43] on div "[PERSON_NAME]" at bounding box center [341, 49] width 469 height 22
click at [137, 130] on icon at bounding box center [137, 129] width 7 height 7
click at [147, 235] on div "Taken" at bounding box center [144, 253] width 69 height 42
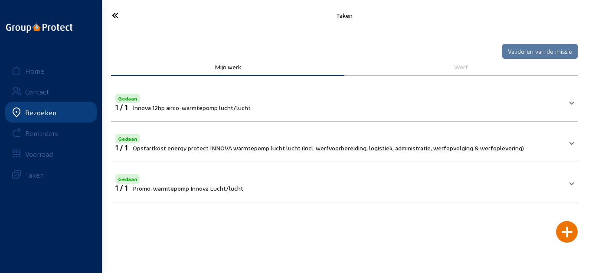
click at [335, 109] on mat-panel-title "Gedaan 1 / 1 Innova 12hp airco-warmtepomp lucht/lucht" at bounding box center [339, 102] width 448 height 20
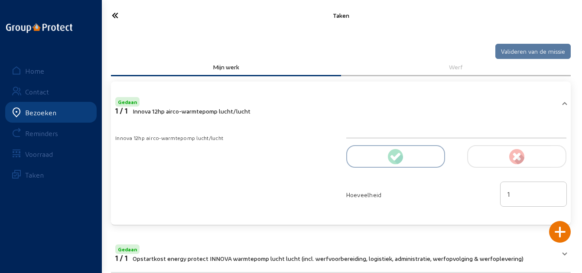
click at [116, 20] on icon at bounding box center [140, 15] width 65 height 15
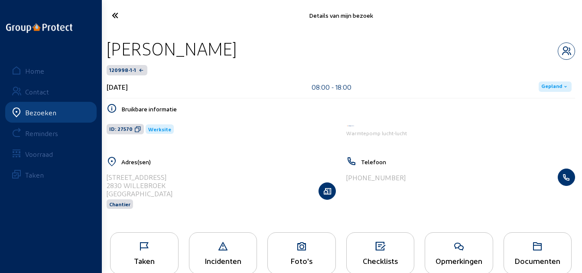
click at [566, 85] on icon at bounding box center [566, 86] width 7 height 7
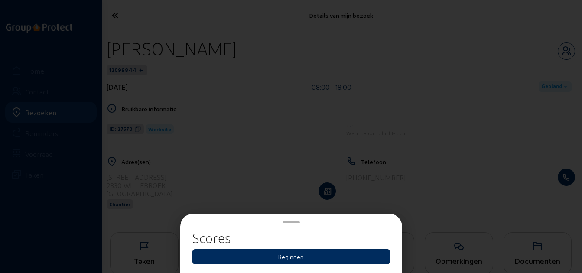
click at [342, 262] on button "Beginnen" at bounding box center [292, 256] width 198 height 15
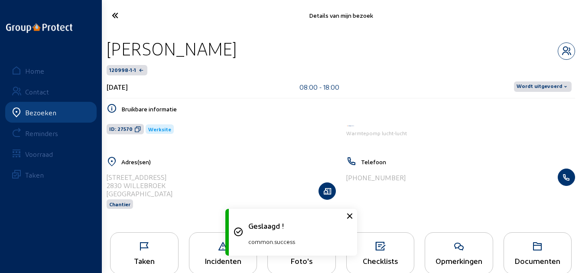
click at [556, 88] on span "Wordt uitgevoerd" at bounding box center [540, 86] width 46 height 7
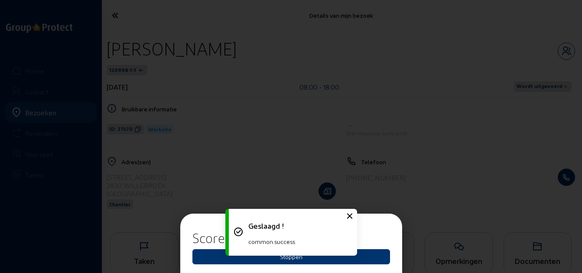
click at [356, 257] on div "Geslaagd ! common.success" at bounding box center [291, 233] width 130 height 56
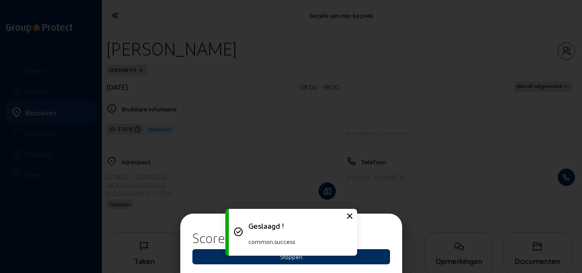
click at [368, 258] on button "Stoppen" at bounding box center [292, 256] width 198 height 15
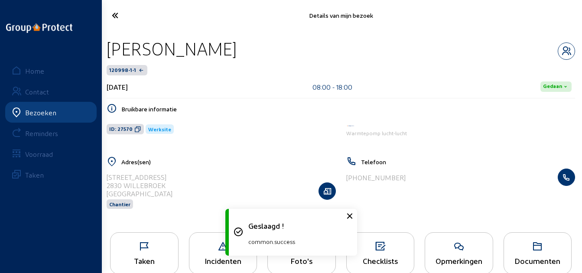
click at [116, 19] on icon at bounding box center [140, 15] width 65 height 15
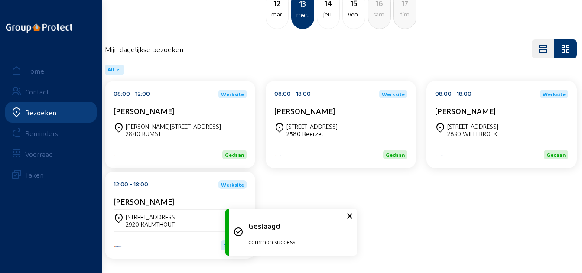
scroll to position [70, 0]
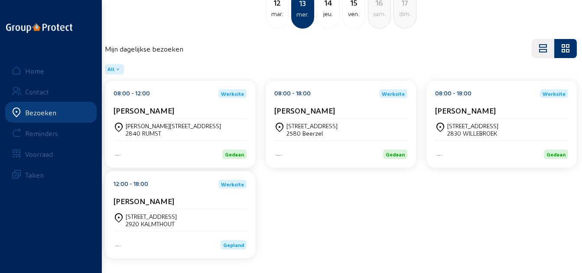
click at [152, 215] on div "[STREET_ADDRESS]" at bounding box center [151, 216] width 51 height 7
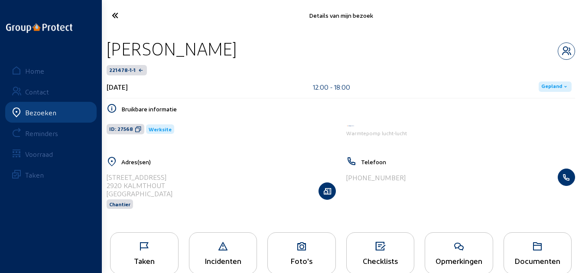
drag, startPoint x: 254, startPoint y: 50, endPoint x: 111, endPoint y: 43, distance: 142.9
click at [111, 43] on div "[PERSON_NAME]" at bounding box center [341, 49] width 469 height 22
click at [111, 43] on div "[PERSON_NAME]" at bounding box center [172, 49] width 130 height 22
drag, startPoint x: 252, startPoint y: 49, endPoint x: 113, endPoint y: 48, distance: 139.7
click at [113, 48] on div "[PERSON_NAME]" at bounding box center [341, 49] width 469 height 22
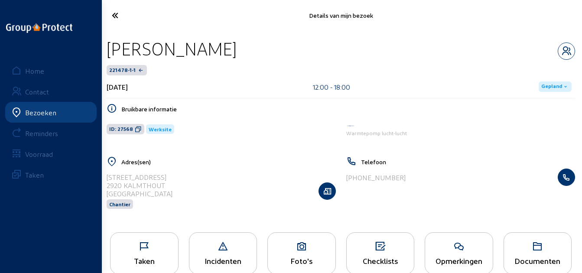
click at [131, 127] on span "ID: 27568" at bounding box center [126, 129] width 38 height 10
click at [161, 245] on icon at bounding box center [145, 247] width 68 height 10
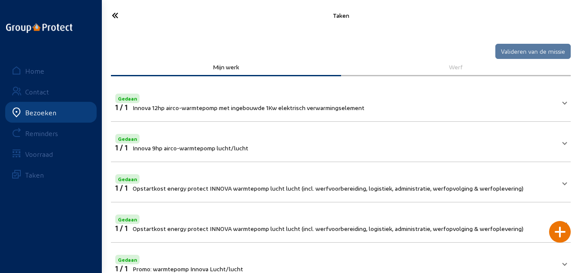
click at [357, 106] on span "Innova 12hp airco-warmtepomp met ingebouwde 1Kw elektrisch verwarmingselement" at bounding box center [249, 107] width 232 height 7
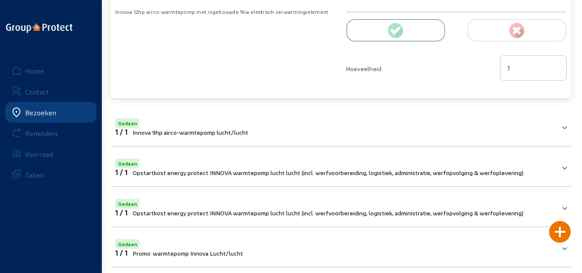
scroll to position [130, 0]
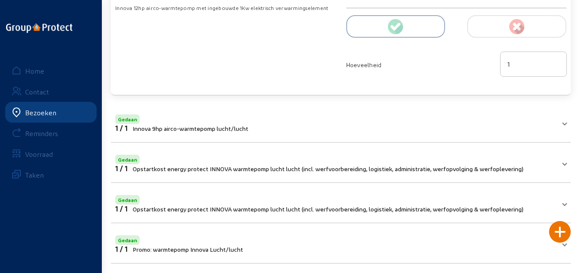
click at [323, 130] on mat-panel-title "Gedaan 1 / 1 Innova 9hp airco-warmtepomp lucht/lucht" at bounding box center [335, 123] width 441 height 20
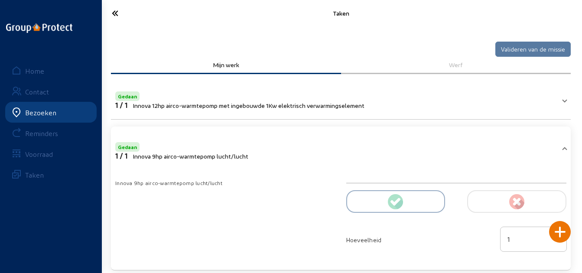
scroll to position [0, 0]
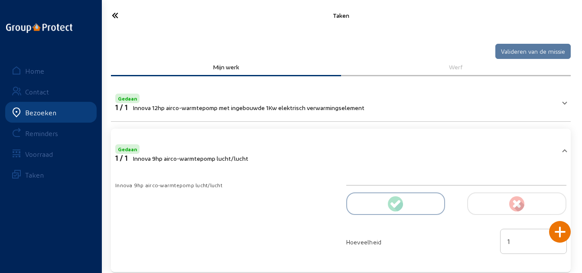
click at [117, 21] on icon at bounding box center [140, 15] width 65 height 15
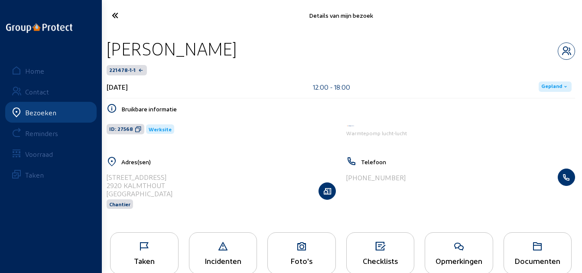
click at [127, 17] on icon at bounding box center [140, 15] width 65 height 15
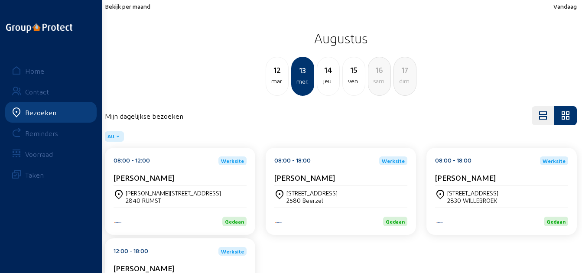
scroll to position [43, 0]
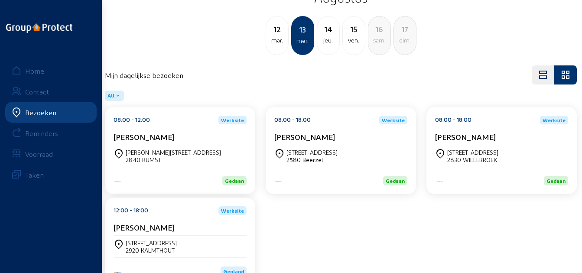
click at [319, 23] on div "14 jeu." at bounding box center [328, 35] width 23 height 39
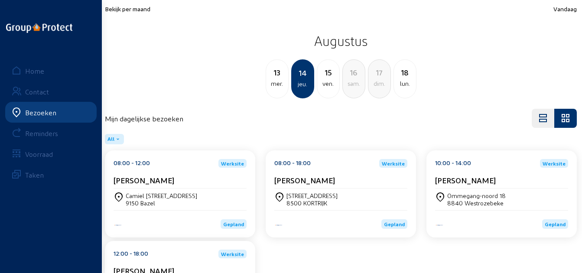
click at [201, 169] on div "08:00 - 12:00 Werksite [PERSON_NAME]" at bounding box center [180, 173] width 133 height 29
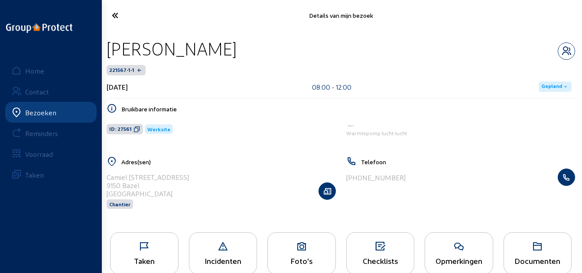
drag, startPoint x: 247, startPoint y: 46, endPoint x: 110, endPoint y: 45, distance: 137.0
click at [110, 45] on div "[PERSON_NAME]" at bounding box center [341, 49] width 469 height 22
click at [144, 245] on icon at bounding box center [145, 247] width 68 height 10
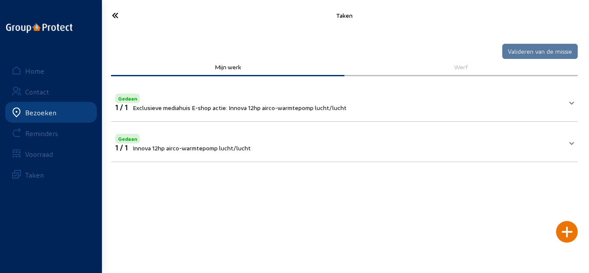
click at [285, 111] on span "Exclusieve mediahuis E-shop actie: Innova 12hp airco-warmtepomp lucht/lucht" at bounding box center [240, 107] width 214 height 7
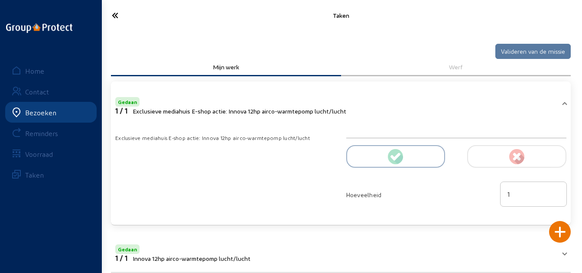
click at [124, 23] on cam-font-icon at bounding box center [140, 15] width 70 height 20
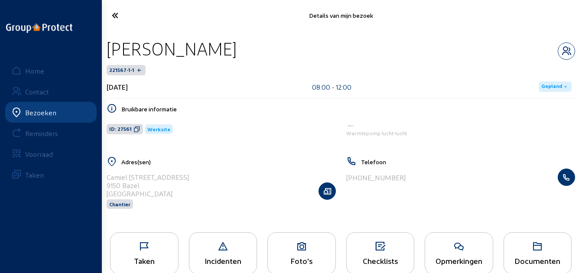
click at [544, 88] on span "Gepland" at bounding box center [552, 86] width 21 height 7
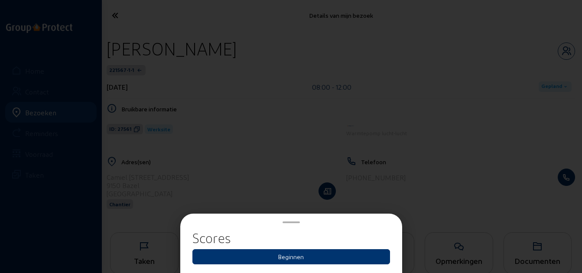
click at [350, 248] on div "Scores Beginnen" at bounding box center [292, 249] width 198 height 31
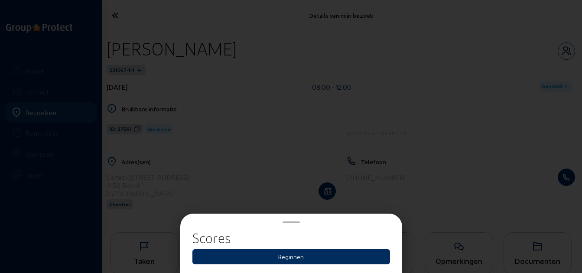
click at [355, 258] on button "Beginnen" at bounding box center [292, 256] width 198 height 15
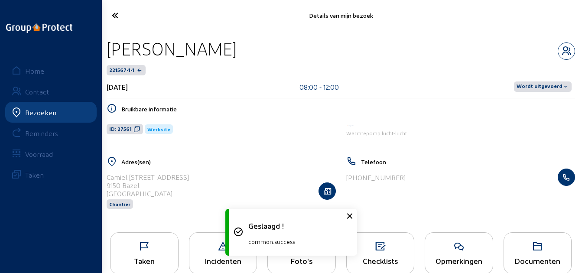
click at [553, 91] on span "Wordt uitgevoerd" at bounding box center [543, 87] width 58 height 10
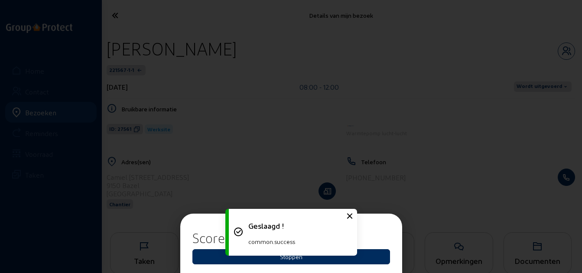
click at [359, 253] on button "Stoppen" at bounding box center [292, 256] width 198 height 15
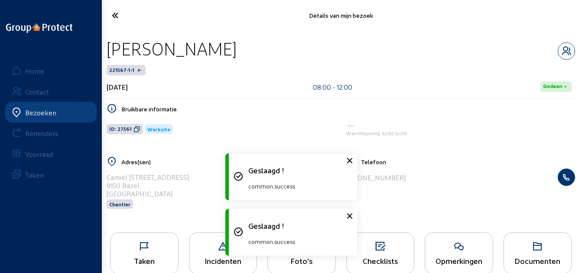
click at [118, 21] on icon at bounding box center [140, 15] width 65 height 15
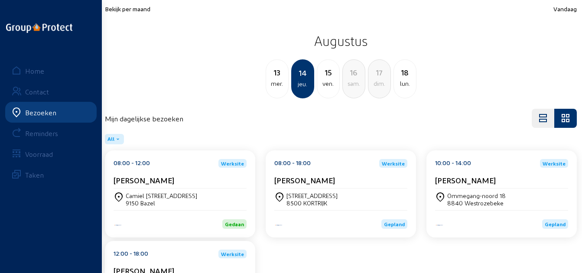
click at [210, 182] on div "[PERSON_NAME]" at bounding box center [180, 180] width 133 height 9
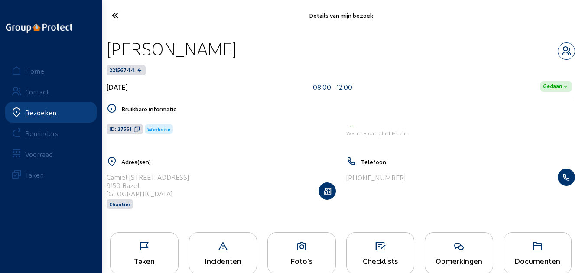
click at [134, 130] on icon at bounding box center [137, 129] width 7 height 7
drag, startPoint x: 123, startPoint y: 13, endPoint x: 131, endPoint y: 17, distance: 8.7
click at [127, 15] on icon at bounding box center [140, 15] width 65 height 15
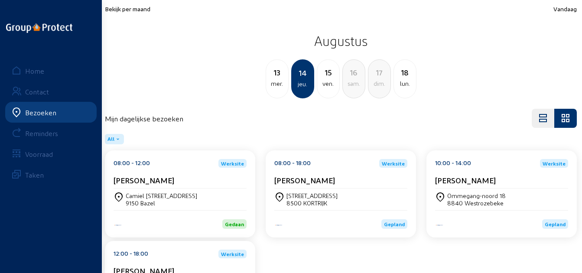
click at [319, 182] on cam-card-title "[PERSON_NAME]" at bounding box center [305, 180] width 61 height 9
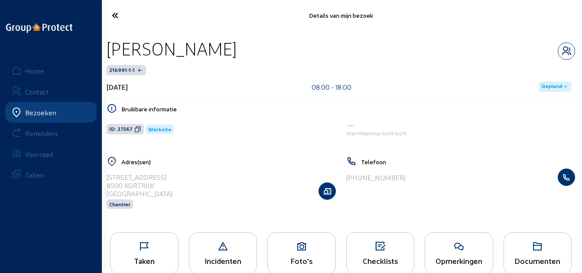
drag, startPoint x: 264, startPoint y: 52, endPoint x: 137, endPoint y: 53, distance: 127.1
click at [139, 53] on div "[PERSON_NAME]" at bounding box center [341, 49] width 469 height 22
drag, startPoint x: 137, startPoint y: 53, endPoint x: 104, endPoint y: 50, distance: 32.7
click at [104, 50] on div "[PERSON_NAME] 216991-1-1 [DATE] 08:00 - 18:00 Gepland Bruikbare informatie ID: …" at bounding box center [341, 129] width 483 height 196
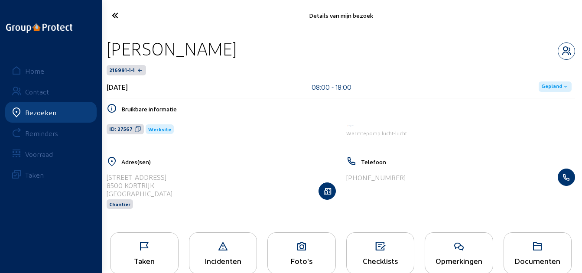
drag, startPoint x: 254, startPoint y: 54, endPoint x: 110, endPoint y: 55, distance: 144.0
click at [110, 55] on div "[PERSON_NAME]" at bounding box center [341, 49] width 469 height 22
click at [135, 128] on icon at bounding box center [137, 129] width 7 height 7
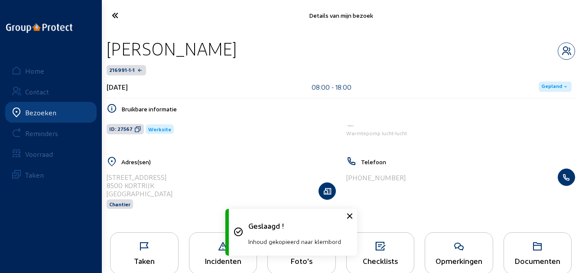
click at [154, 241] on div "Taken" at bounding box center [144, 253] width 69 height 42
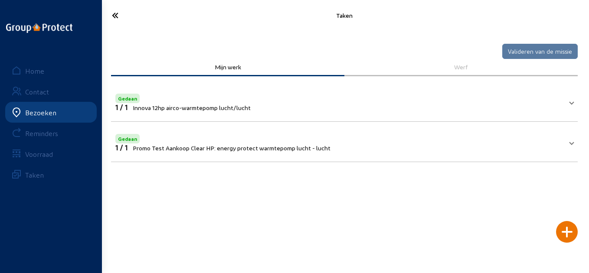
click at [238, 111] on span "Innova 12hp airco-warmtepomp lucht/lucht" at bounding box center [192, 107] width 118 height 7
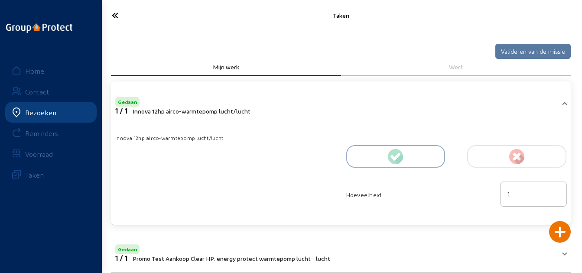
drag, startPoint x: 121, startPoint y: 15, endPoint x: 128, endPoint y: 19, distance: 7.4
click at [122, 16] on icon at bounding box center [140, 15] width 65 height 15
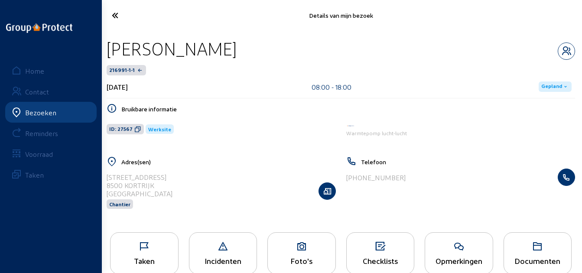
click at [121, 24] on cam-font-icon at bounding box center [140, 15] width 70 height 20
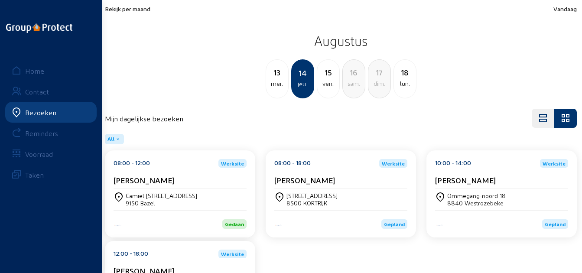
click at [530, 173] on div "10:00 - 14:00 Werksite [PERSON_NAME]" at bounding box center [501, 173] width 133 height 29
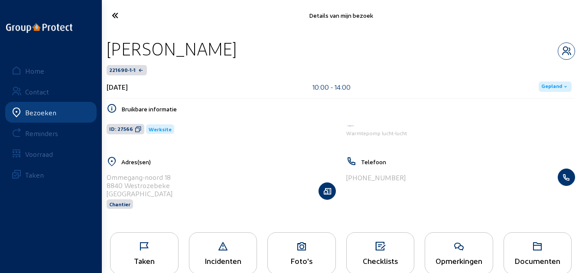
drag, startPoint x: 235, startPoint y: 49, endPoint x: 108, endPoint y: 48, distance: 126.2
click at [108, 48] on div "[PERSON_NAME]" at bounding box center [341, 49] width 469 height 22
click at [140, 130] on span "ID: 27566" at bounding box center [126, 129] width 38 height 10
click at [164, 250] on icon at bounding box center [145, 247] width 68 height 10
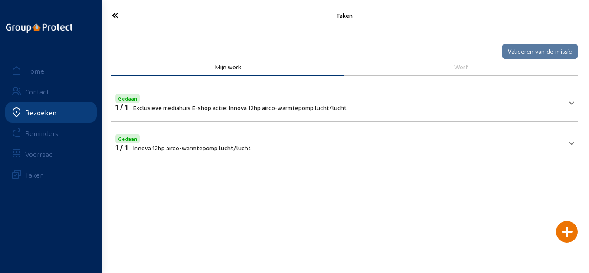
click at [304, 151] on mat-panel-title "Gedaan 1 / 1 Innova 12hp airco-warmtepomp lucht/lucht" at bounding box center [339, 142] width 448 height 20
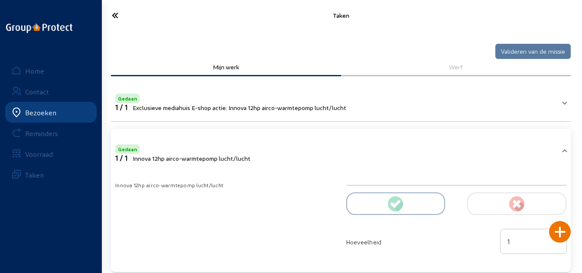
click at [102, 12] on div at bounding box center [140, 15] width 81 height 20
click at [112, 15] on icon at bounding box center [140, 15] width 65 height 15
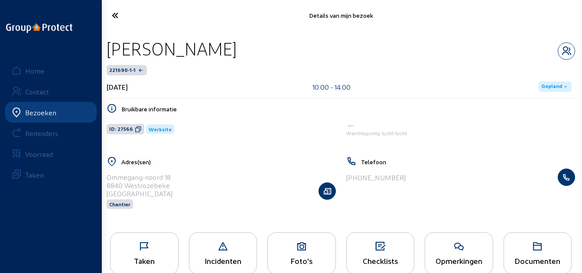
click at [558, 88] on span "Gepland" at bounding box center [552, 86] width 21 height 7
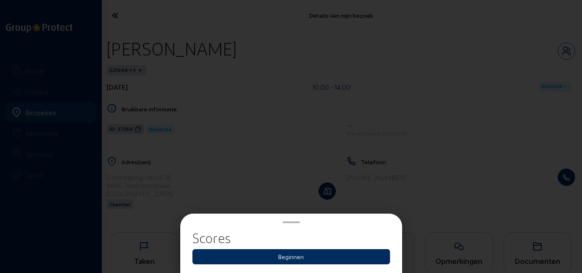
click at [362, 255] on button "Beginnen" at bounding box center [292, 256] width 198 height 15
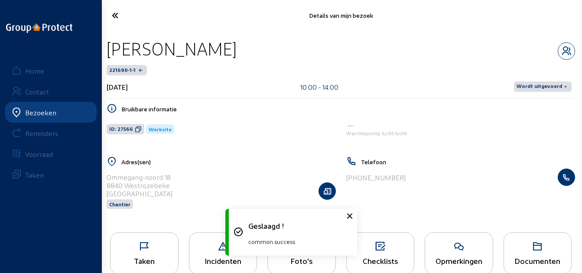
click at [531, 90] on span "Wordt uitgevoerd" at bounding box center [540, 86] width 46 height 7
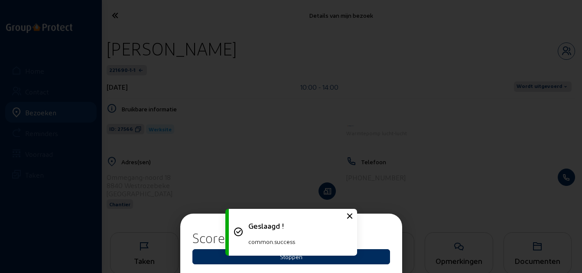
click at [358, 255] on button "Stoppen" at bounding box center [292, 256] width 198 height 15
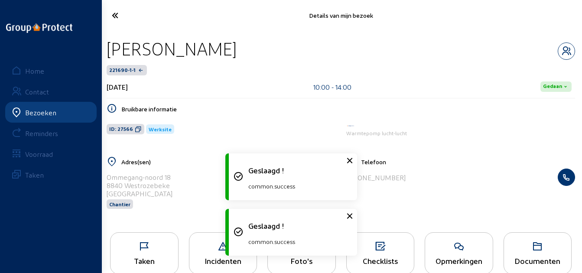
click at [119, 11] on icon at bounding box center [140, 15] width 65 height 15
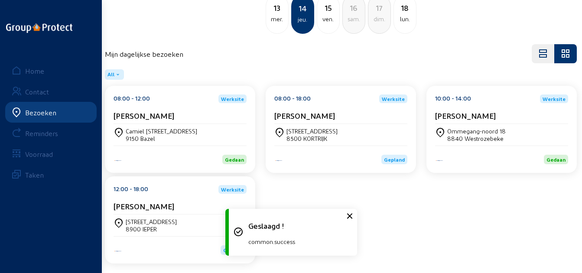
scroll to position [70, 0]
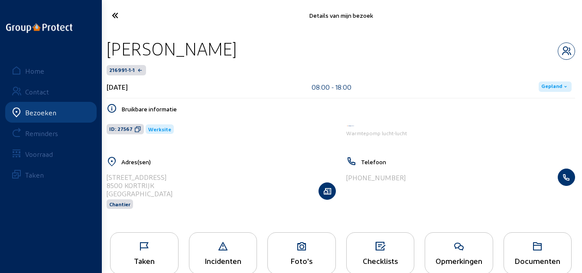
click at [563, 90] on icon at bounding box center [566, 86] width 7 height 7
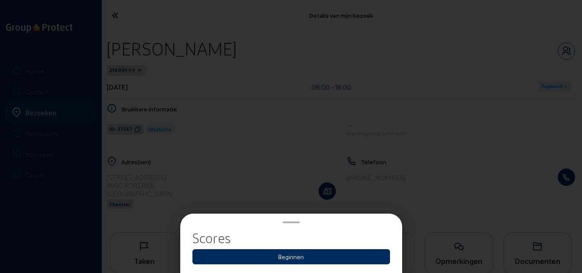
click at [300, 255] on button "Beginnen" at bounding box center [292, 256] width 198 height 15
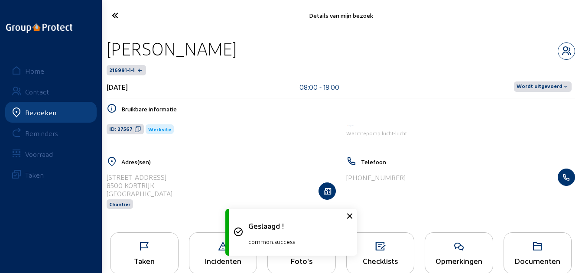
click at [542, 91] on span "Wordt uitgevoerd" at bounding box center [543, 87] width 58 height 10
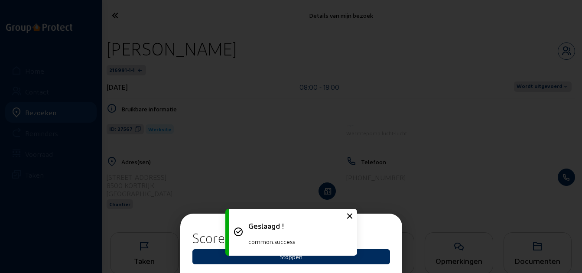
click at [370, 250] on button "Stoppen" at bounding box center [292, 256] width 198 height 15
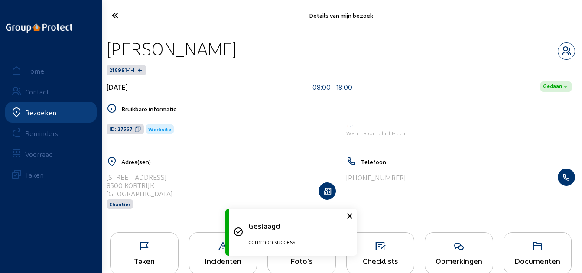
click at [111, 10] on icon at bounding box center [140, 15] width 65 height 15
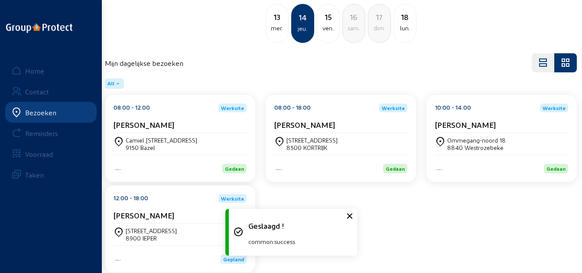
scroll to position [70, 0]
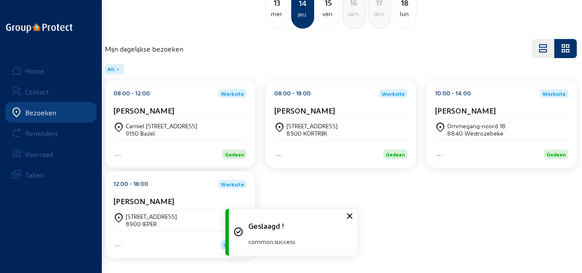
click at [186, 211] on div "[STREET_ADDRESS]" at bounding box center [180, 220] width 133 height 22
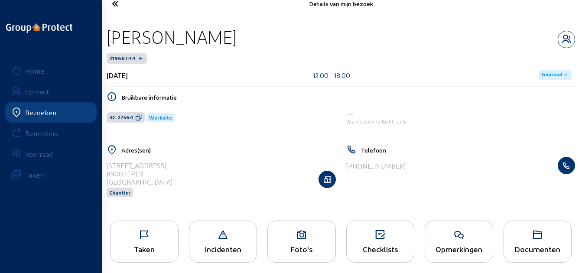
scroll to position [18, 0]
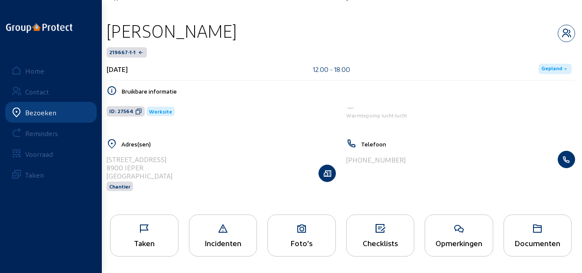
click at [147, 230] on icon at bounding box center [145, 229] width 68 height 10
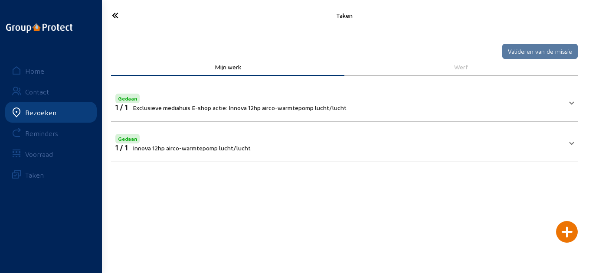
click at [378, 105] on mat-panel-title "Gedaan 1 / 1 Exclusieve mediahuis E-shop actie: Innova 12hp airco-warmtepomp lu…" at bounding box center [339, 102] width 448 height 20
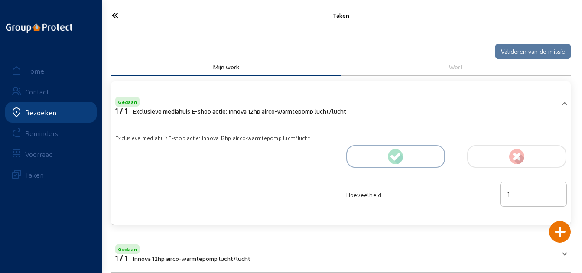
click at [118, 16] on icon at bounding box center [140, 15] width 65 height 15
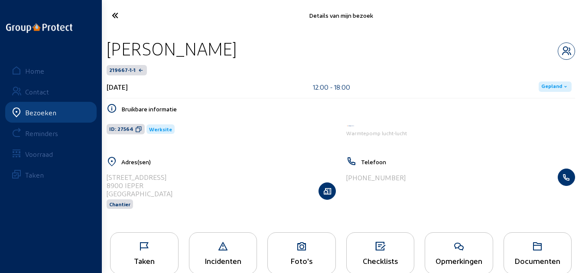
drag, startPoint x: 218, startPoint y: 56, endPoint x: 105, endPoint y: 59, distance: 112.8
click at [107, 59] on div "[PERSON_NAME]" at bounding box center [341, 49] width 469 height 22
click at [137, 130] on icon at bounding box center [138, 129] width 7 height 7
click at [117, 16] on icon at bounding box center [140, 15] width 65 height 15
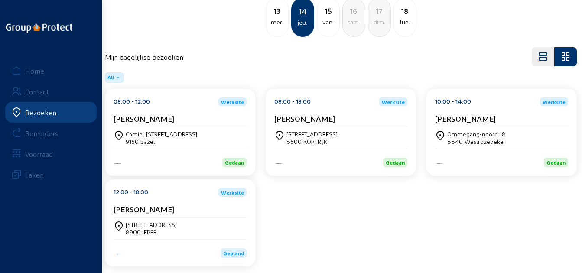
scroll to position [70, 0]
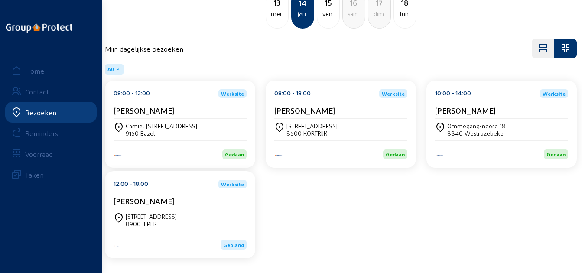
click at [180, 215] on div "[STREET_ADDRESS]" at bounding box center [180, 220] width 133 height 15
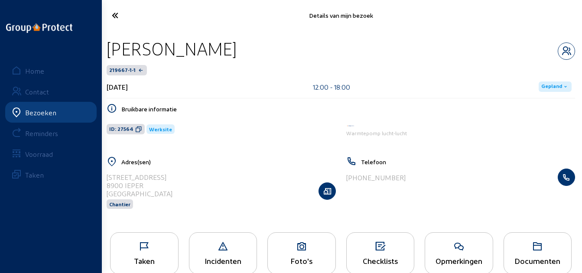
click at [570, 88] on span "Gepland" at bounding box center [555, 87] width 33 height 10
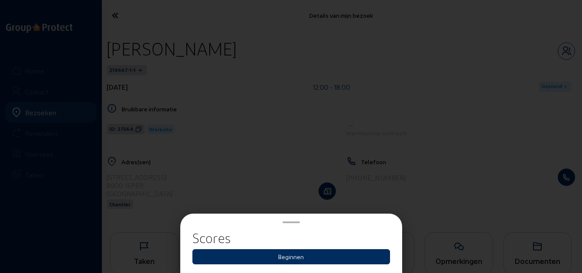
click at [354, 260] on button "Beginnen" at bounding box center [292, 256] width 198 height 15
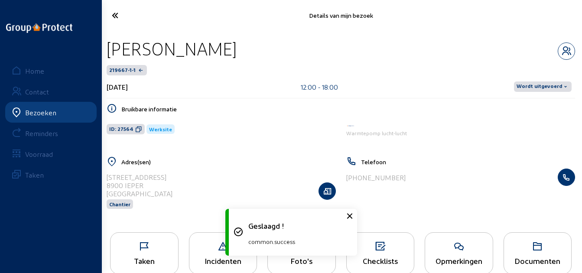
click at [545, 90] on span "Wordt uitgevoerd" at bounding box center [540, 86] width 46 height 7
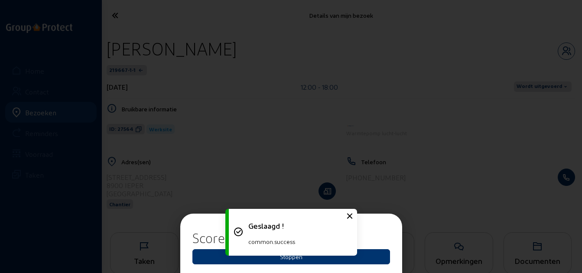
click at [351, 259] on div "Geslaagd ! common.success" at bounding box center [291, 233] width 130 height 56
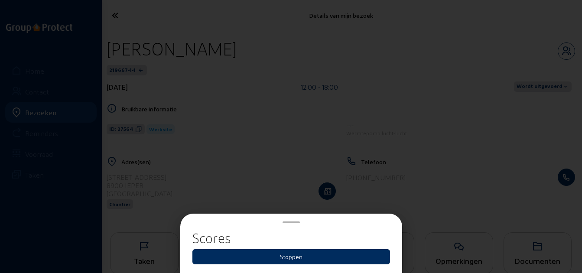
click at [365, 258] on button "Stoppen" at bounding box center [292, 256] width 198 height 15
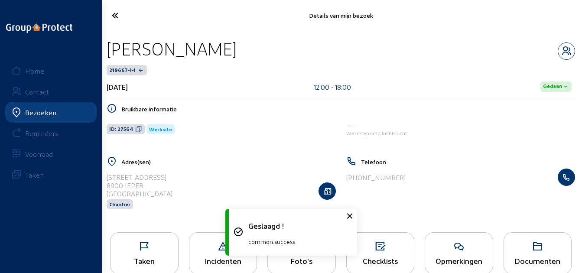
click at [132, 13] on icon at bounding box center [140, 15] width 65 height 15
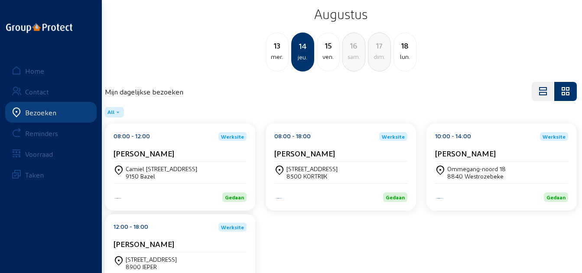
scroll to position [26, 0]
click at [340, 43] on div "13 mer. 14 jeu. 15 ven. 16 sam. 17 dim. 18 lun." at bounding box center [341, 52] width 483 height 39
click at [336, 44] on div "15" at bounding box center [328, 46] width 22 height 12
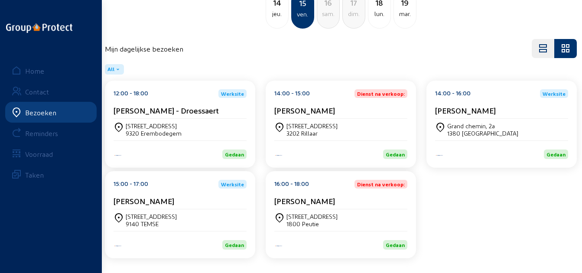
scroll to position [36, 0]
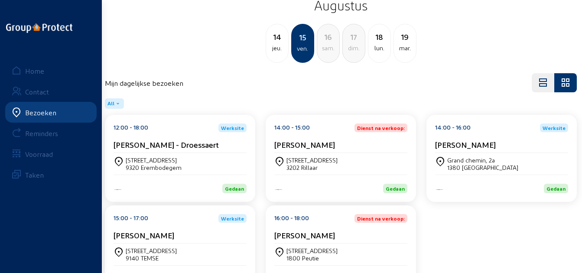
click at [219, 147] on div "[PERSON_NAME] - Droessaert" at bounding box center [180, 144] width 133 height 9
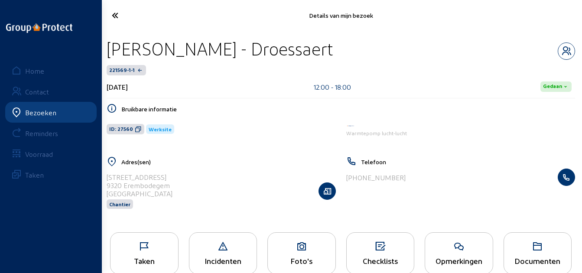
drag, startPoint x: 431, startPoint y: 53, endPoint x: 107, endPoint y: 57, distance: 324.0
click at [107, 57] on div "[PERSON_NAME] - Droessaert" at bounding box center [341, 49] width 469 height 22
click at [135, 128] on icon at bounding box center [138, 129] width 7 height 7
click at [132, 256] on div "Taken" at bounding box center [145, 260] width 68 height 9
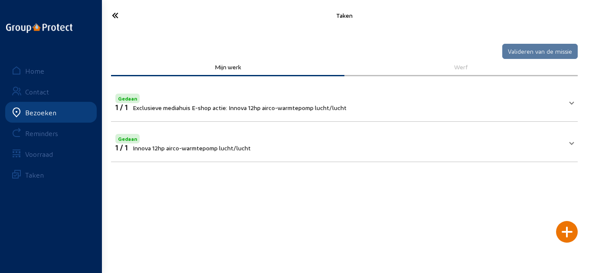
click at [294, 110] on span "Exclusieve mediahuis E-shop actie: Innova 12hp airco-warmtepomp lucht/lucht" at bounding box center [240, 107] width 214 height 7
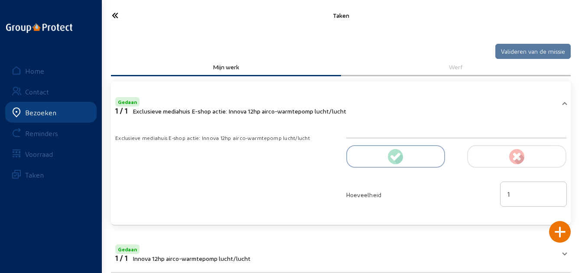
click at [105, 19] on cam-font-icon at bounding box center [140, 15] width 70 height 20
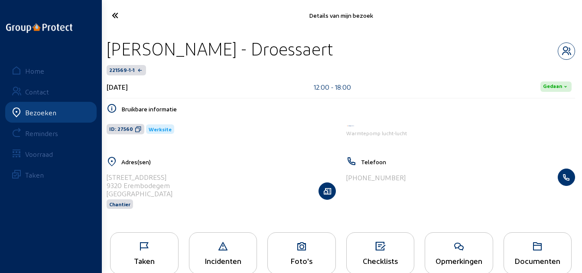
click at [121, 13] on icon at bounding box center [140, 15] width 65 height 15
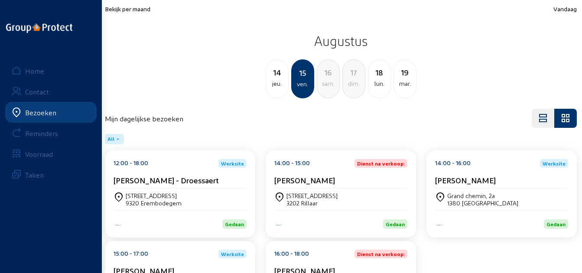
click at [350, 186] on div "[PERSON_NAME]" at bounding box center [341, 182] width 133 height 13
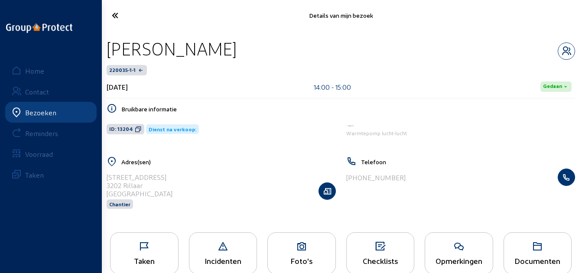
drag, startPoint x: 225, startPoint y: 50, endPoint x: 105, endPoint y: 51, distance: 120.1
click at [105, 51] on div "[PERSON_NAME] 220035-1-1 [DATE] 14:00 - 15:00 Gedaan Bruikbare informatie ID: 1…" at bounding box center [341, 129] width 483 height 196
click at [135, 126] on icon at bounding box center [138, 129] width 7 height 7
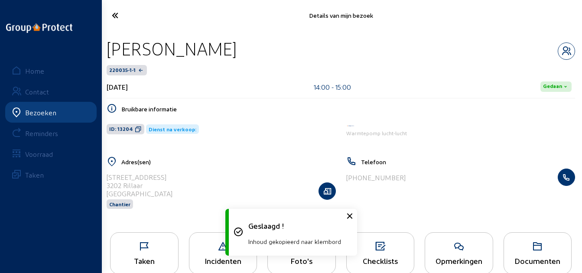
click at [166, 256] on div "Taken" at bounding box center [144, 253] width 69 height 42
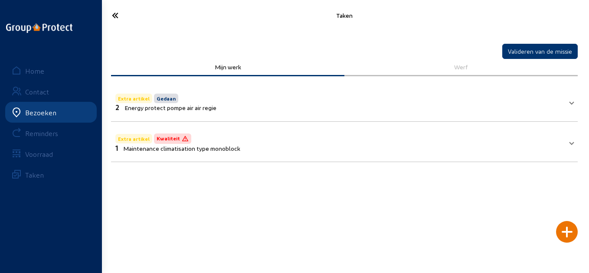
click at [279, 106] on mat-panel-title "Extra artikel Gedaan 2 Energy protect pompe air air regie" at bounding box center [339, 102] width 448 height 20
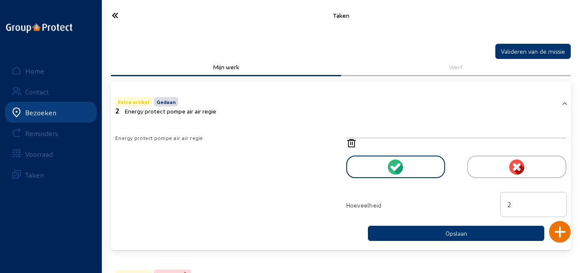
click at [279, 106] on mat-panel-title "Extra artikel Gedaan 2 Energy protect pompe air air regie" at bounding box center [335, 105] width 441 height 20
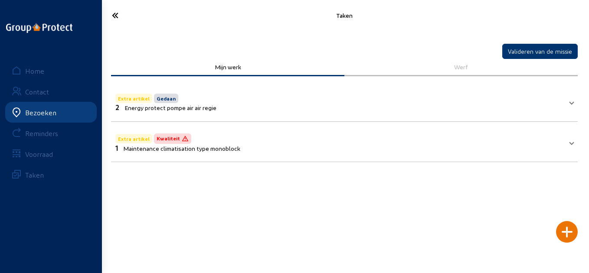
click at [128, 15] on icon at bounding box center [141, 15] width 66 height 15
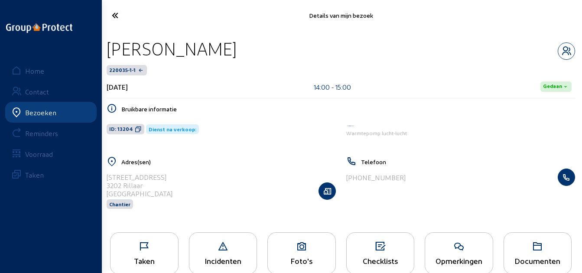
click at [470, 248] on icon at bounding box center [459, 247] width 68 height 10
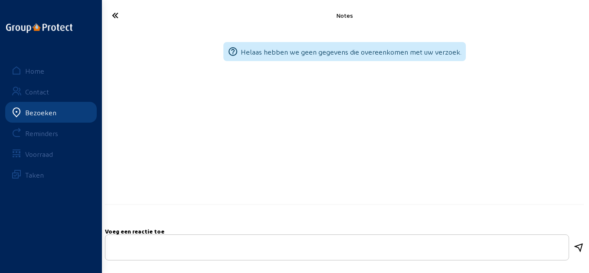
click at [118, 15] on icon at bounding box center [141, 15] width 66 height 15
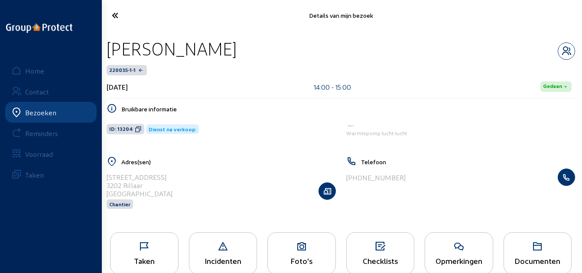
click at [120, 23] on cam-font-icon at bounding box center [140, 15] width 70 height 20
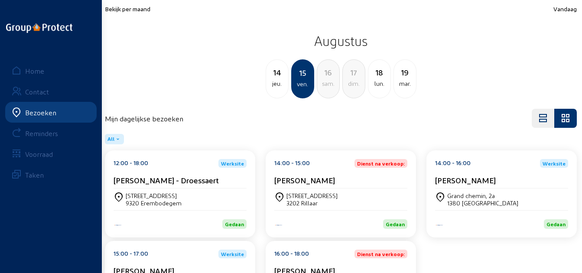
click at [477, 171] on div "14:00 - 16:00 Werksite [PERSON_NAME]" at bounding box center [501, 173] width 133 height 29
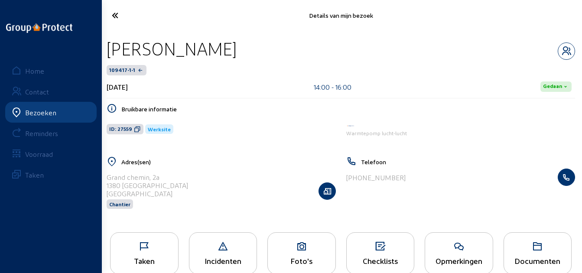
drag, startPoint x: 239, startPoint y: 50, endPoint x: 109, endPoint y: 50, distance: 129.2
click at [109, 50] on div "[PERSON_NAME]" at bounding box center [341, 49] width 469 height 22
click at [134, 124] on div "ID: 27559 Werksite" at bounding box center [221, 129] width 240 height 27
click at [134, 131] on icon at bounding box center [137, 129] width 7 height 7
click at [171, 249] on icon at bounding box center [145, 247] width 68 height 10
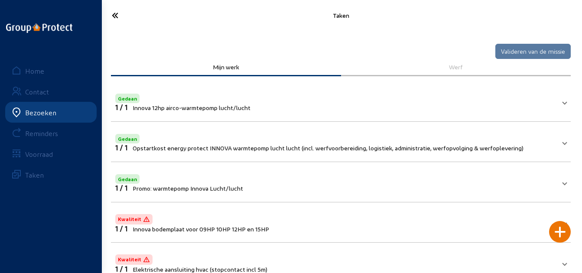
click at [289, 103] on mat-panel-title "Gedaan 1 / 1 Innova 12hp airco-warmtepomp lucht/lucht" at bounding box center [335, 102] width 441 height 20
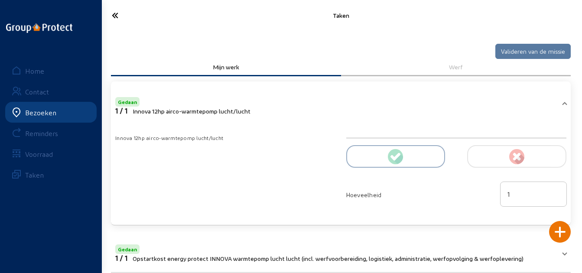
click at [289, 103] on mat-panel-title "Gedaan 1 / 1 Innova 12hp airco-warmtepomp lucht/lucht" at bounding box center [335, 105] width 441 height 20
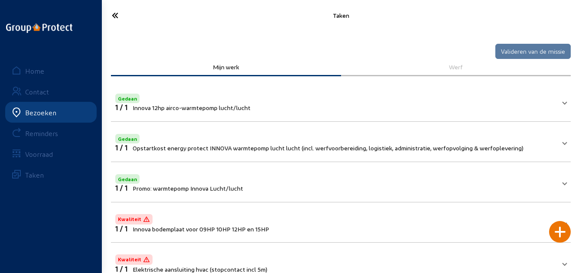
click at [128, 19] on icon at bounding box center [140, 15] width 65 height 15
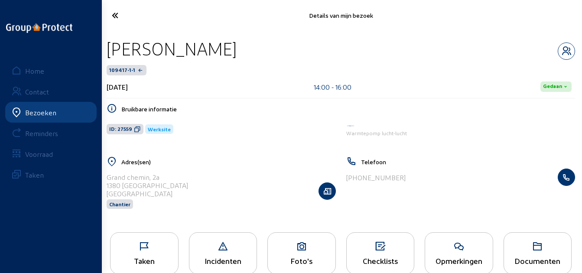
click at [122, 19] on icon at bounding box center [140, 15] width 65 height 15
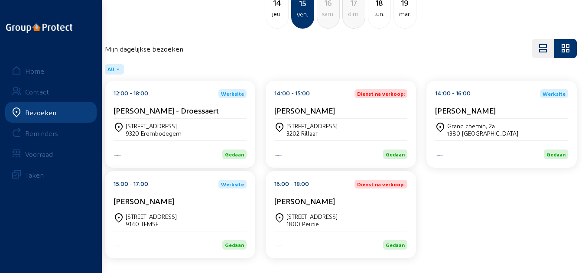
scroll to position [79, 0]
click at [182, 205] on div "[PERSON_NAME]" at bounding box center [180, 200] width 133 height 9
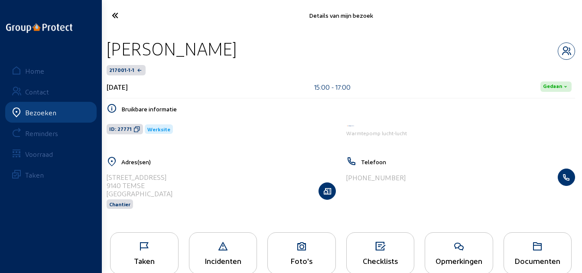
drag, startPoint x: 239, startPoint y: 49, endPoint x: 110, endPoint y: 45, distance: 129.7
click at [110, 45] on div "[PERSON_NAME]" at bounding box center [341, 49] width 469 height 22
click at [132, 124] on span "ID: 27771" at bounding box center [125, 129] width 36 height 10
click at [154, 242] on icon at bounding box center [145, 247] width 68 height 10
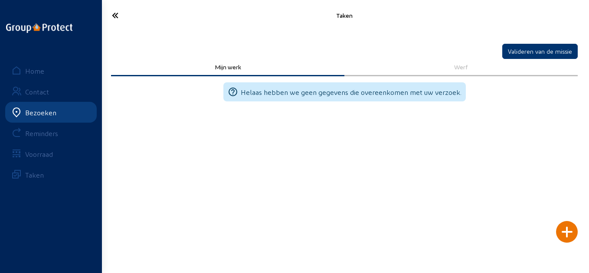
click at [114, 20] on icon at bounding box center [141, 15] width 66 height 15
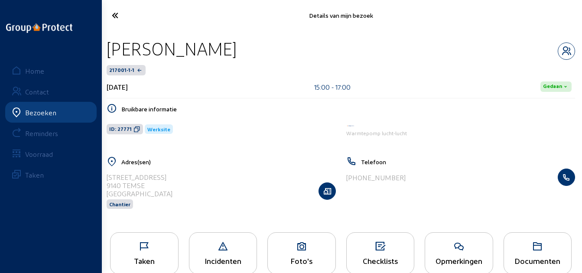
click at [117, 20] on icon at bounding box center [140, 15] width 65 height 15
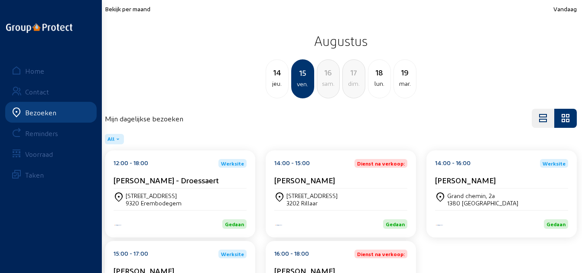
scroll to position [79, 0]
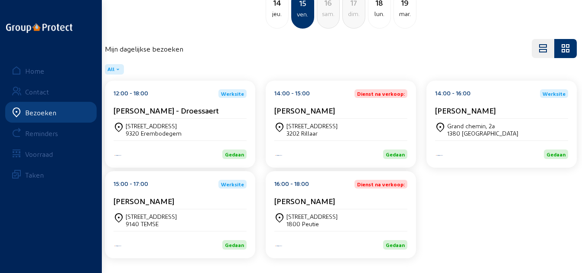
click at [295, 191] on div "16:00 - 18:00 Dienst na verkoop: [PERSON_NAME]" at bounding box center [341, 194] width 133 height 29
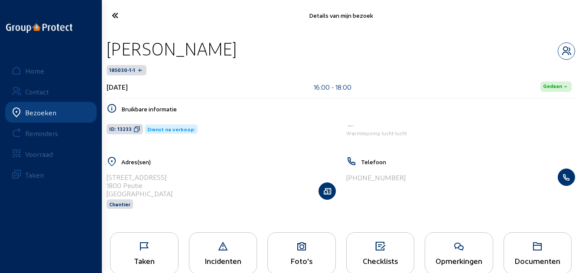
drag, startPoint x: 317, startPoint y: 49, endPoint x: 111, endPoint y: 44, distance: 206.5
click at [111, 44] on div "[PERSON_NAME]" at bounding box center [341, 49] width 469 height 22
click at [134, 127] on icon at bounding box center [137, 129] width 7 height 7
click at [147, 235] on div "Taken" at bounding box center [144, 253] width 69 height 42
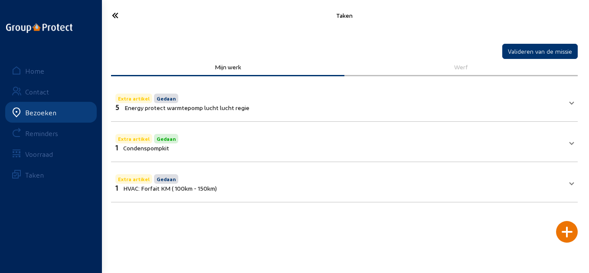
click at [282, 108] on mat-panel-title "Extra artikel Gedaan 5 Energy protect warmtepomp lucht lucht regie" at bounding box center [339, 102] width 448 height 20
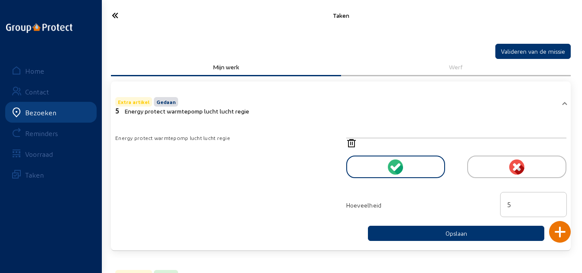
click at [282, 108] on mat-panel-title "Extra artikel Gedaan 5 Energy protect warmtepomp lucht lucht regie" at bounding box center [335, 105] width 441 height 20
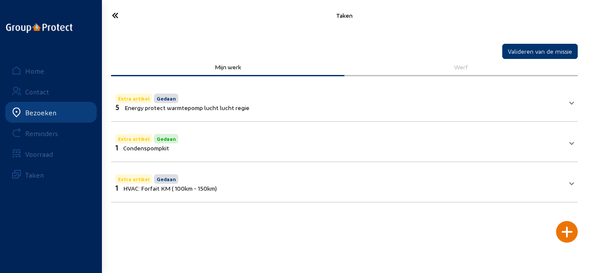
click at [111, 14] on icon at bounding box center [141, 15] width 66 height 15
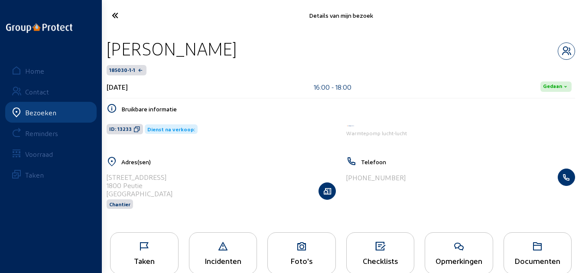
click at [456, 252] on div "Opmerkingen" at bounding box center [459, 253] width 69 height 42
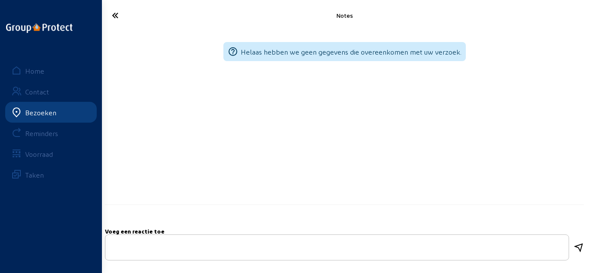
click at [127, 12] on icon at bounding box center [141, 15] width 66 height 15
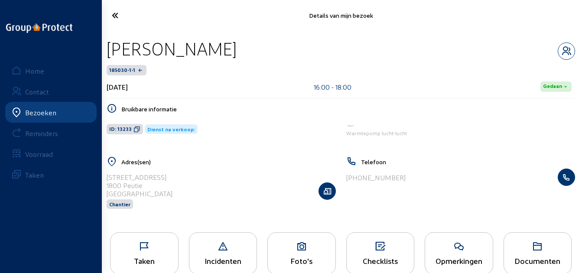
click at [145, 256] on div "Taken" at bounding box center [145, 260] width 68 height 9
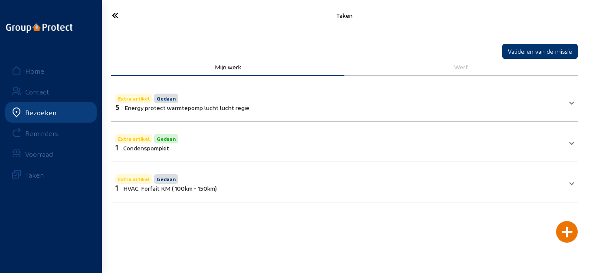
click at [123, 16] on icon at bounding box center [141, 15] width 66 height 15
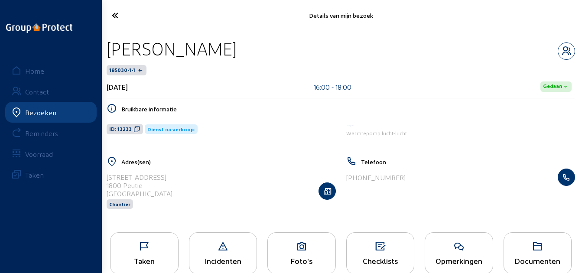
click at [109, 16] on icon at bounding box center [140, 15] width 65 height 15
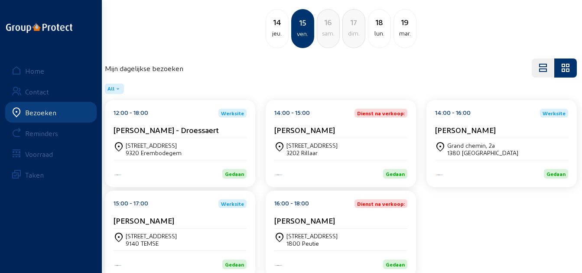
scroll to position [36, 0]
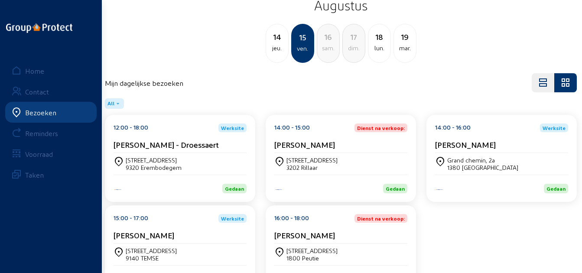
click at [381, 48] on div "lun." at bounding box center [380, 48] width 22 height 10
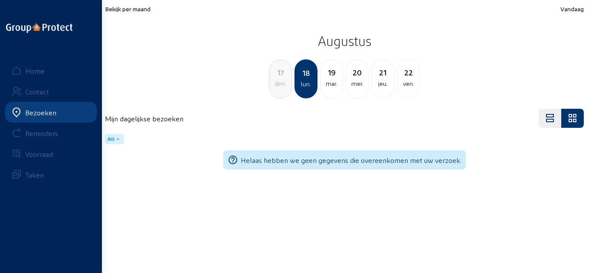
click at [143, 11] on span "Bekijk per maand" at bounding box center [128, 8] width 46 height 7
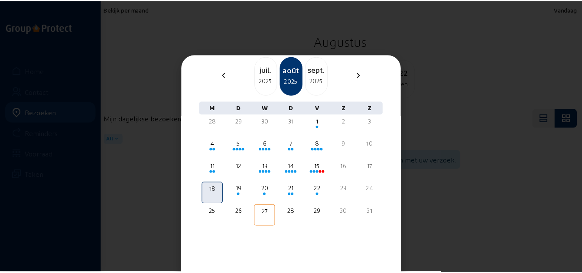
scroll to position [61, 0]
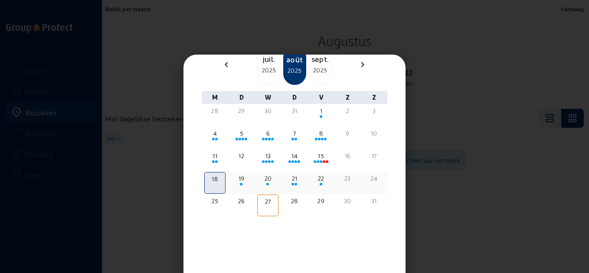
click at [240, 183] on span at bounding box center [241, 184] width 3 height 3
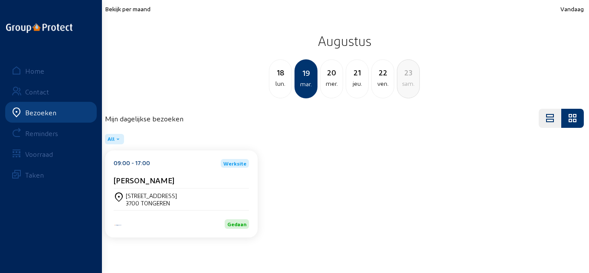
click at [192, 202] on div "[STREET_ADDRESS]" at bounding box center [181, 199] width 135 height 15
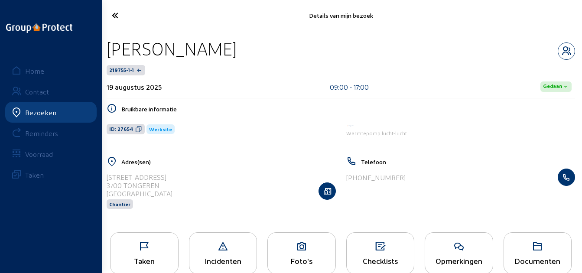
drag, startPoint x: 232, startPoint y: 53, endPoint x: 103, endPoint y: 42, distance: 129.3
click at [103, 42] on div "[PERSON_NAME] 219755-1-1 [DATE] 09:00 - 17:00 Gedaan Bruikbare informatie ID: 2…" at bounding box center [341, 129] width 483 height 196
click at [135, 127] on icon at bounding box center [138, 129] width 7 height 7
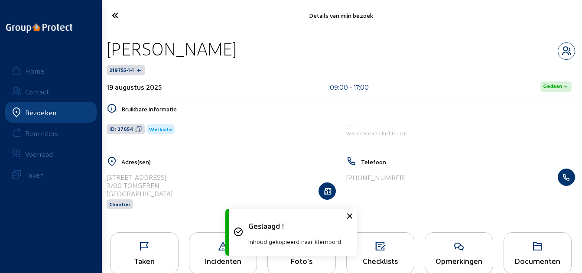
click at [156, 246] on icon at bounding box center [145, 247] width 68 height 10
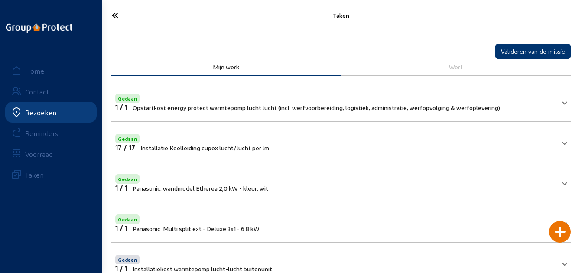
click at [129, 16] on icon at bounding box center [140, 15] width 65 height 15
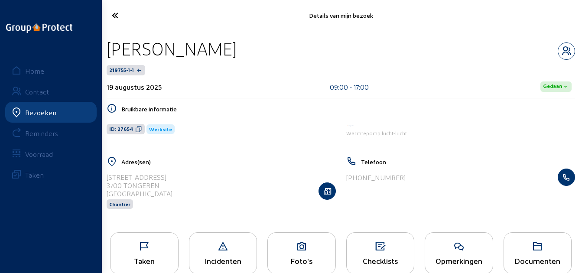
click at [109, 13] on icon at bounding box center [140, 15] width 65 height 15
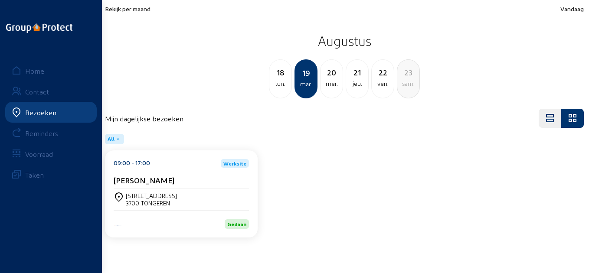
click at [328, 78] on div "mer." at bounding box center [332, 83] width 22 height 10
click at [216, 181] on div "[PERSON_NAME]" at bounding box center [181, 180] width 135 height 9
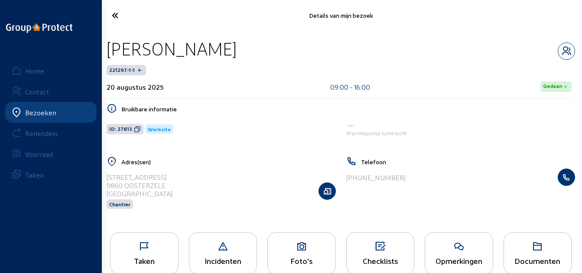
drag, startPoint x: 238, startPoint y: 49, endPoint x: 111, endPoint y: 50, distance: 126.2
click at [111, 50] on div "[PERSON_NAME]" at bounding box center [341, 49] width 469 height 22
click at [136, 125] on span "ID: 27813" at bounding box center [125, 129] width 37 height 10
click at [159, 247] on icon at bounding box center [145, 247] width 68 height 10
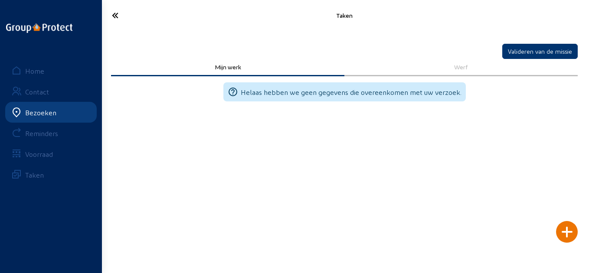
click at [568, 240] on div at bounding box center [567, 232] width 22 height 22
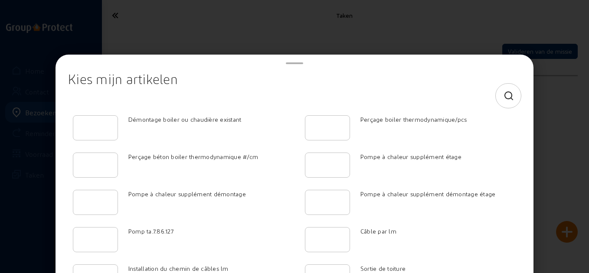
click at [504, 98] on icon at bounding box center [509, 96] width 11 height 10
click at [413, 102] on div at bounding box center [294, 96] width 439 height 24
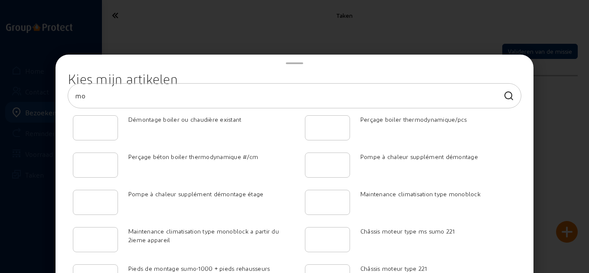
type input "m"
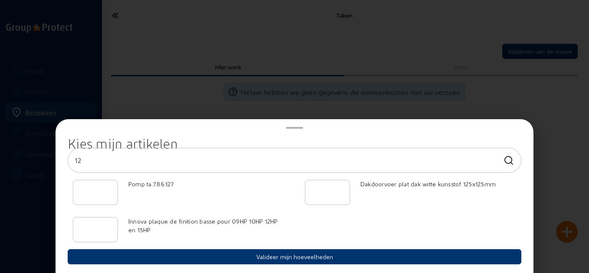
type input "12"
click at [79, 232] on div at bounding box center [95, 229] width 45 height 25
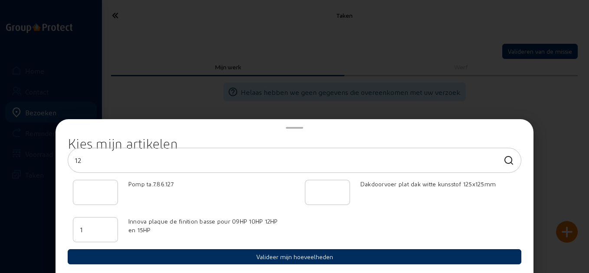
type input "1"
click at [114, 255] on button "Valideer mijn hoeveelheden" at bounding box center [295, 256] width 454 height 15
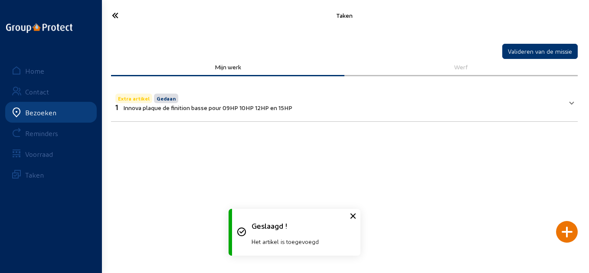
click at [123, 8] on icon at bounding box center [141, 15] width 66 height 15
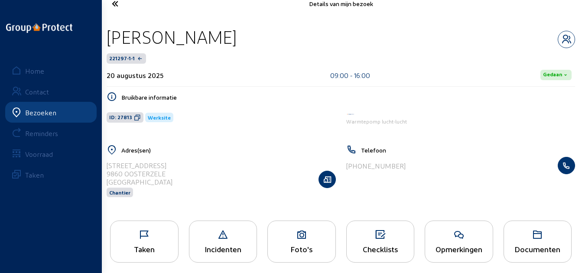
scroll to position [18, 0]
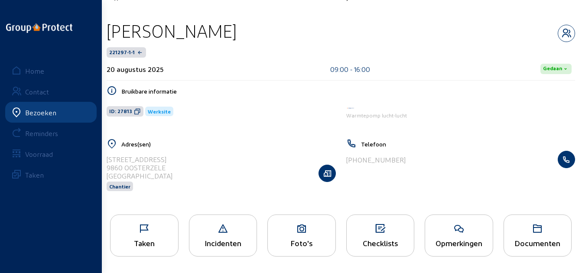
click at [155, 231] on icon at bounding box center [145, 229] width 68 height 10
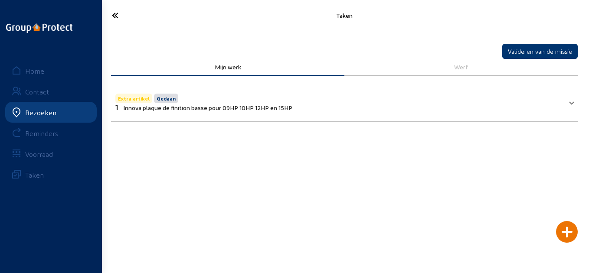
click at [575, 98] on mat-expansion-panel-header "Extra artikel Gedaan 1 Innova plaque de finition basse pour 09HP 10HP 12HP en 1…" at bounding box center [344, 101] width 467 height 29
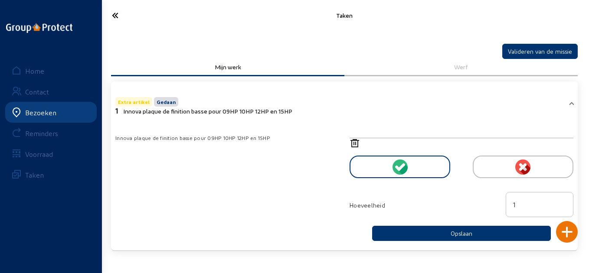
click at [422, 165] on div at bounding box center [400, 167] width 101 height 23
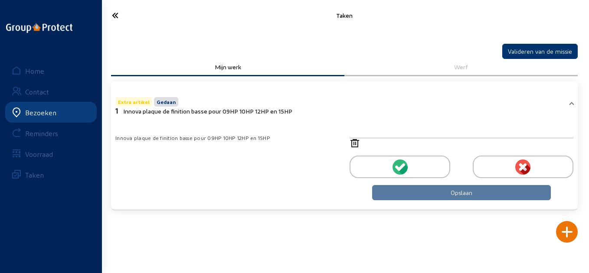
drag, startPoint x: 422, startPoint y: 163, endPoint x: 426, endPoint y: 171, distance: 9.5
click at [421, 163] on div at bounding box center [400, 167] width 101 height 23
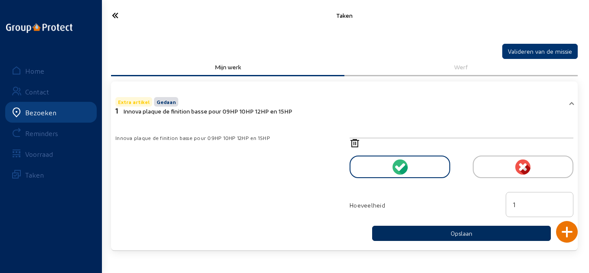
click at [423, 229] on button "Opslaan" at bounding box center [461, 233] width 179 height 15
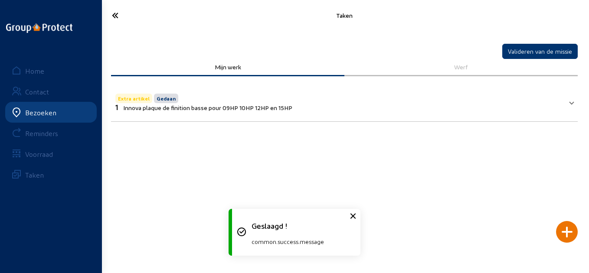
click at [114, 14] on icon at bounding box center [141, 15] width 66 height 15
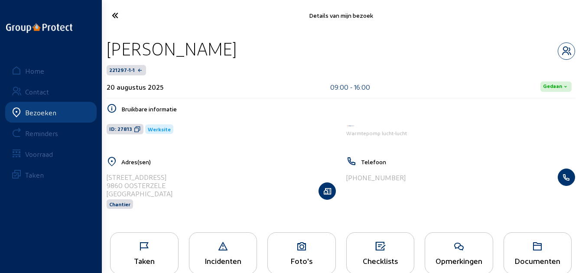
click at [289, 256] on div "Foto's" at bounding box center [302, 253] width 69 height 42
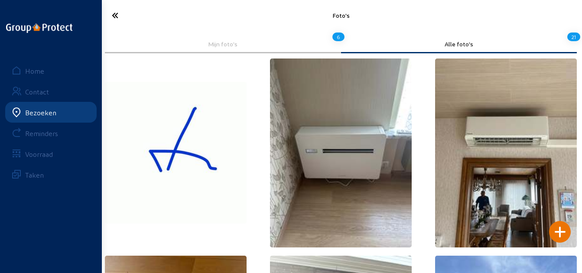
click at [125, 16] on icon at bounding box center [140, 15] width 65 height 15
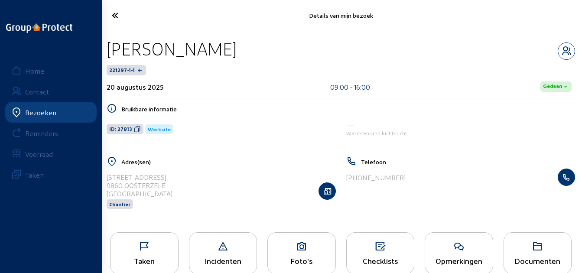
click at [125, 20] on icon at bounding box center [140, 15] width 65 height 15
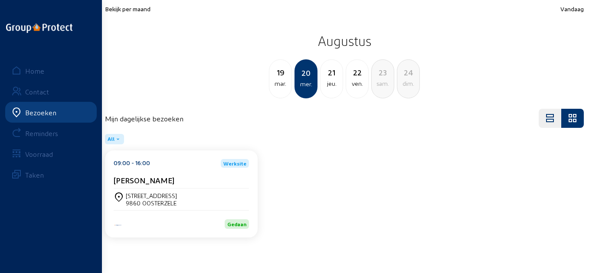
click at [324, 78] on div "21 jeu." at bounding box center [332, 77] width 22 height 23
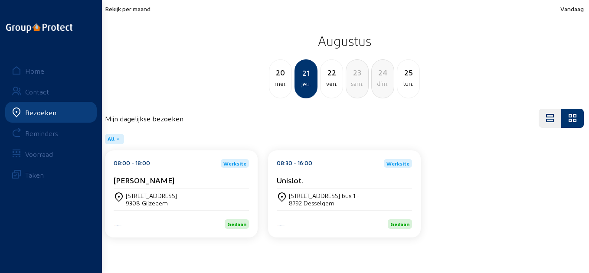
click at [201, 186] on div "[PERSON_NAME]" at bounding box center [181, 182] width 135 height 13
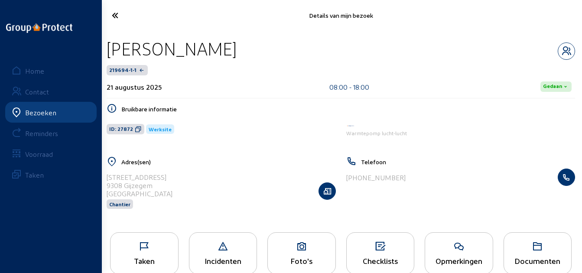
drag, startPoint x: 228, startPoint y: 51, endPoint x: 106, endPoint y: 48, distance: 121.5
click at [107, 48] on div "[PERSON_NAME]" at bounding box center [341, 49] width 469 height 22
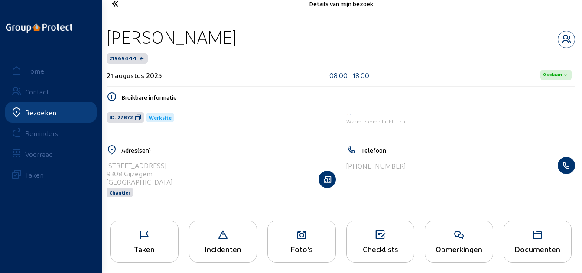
scroll to position [18, 0]
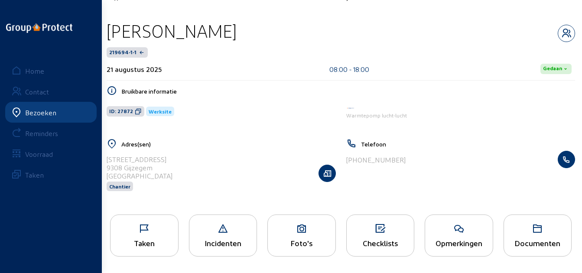
click at [150, 245] on div "Taken" at bounding box center [145, 243] width 68 height 9
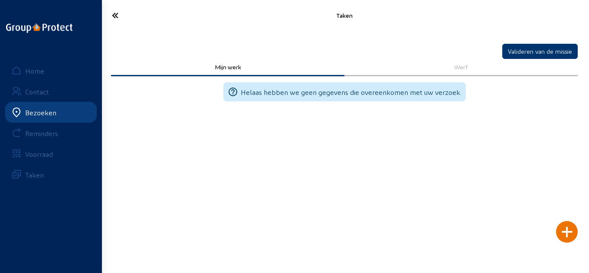
click at [122, 14] on icon at bounding box center [141, 15] width 66 height 15
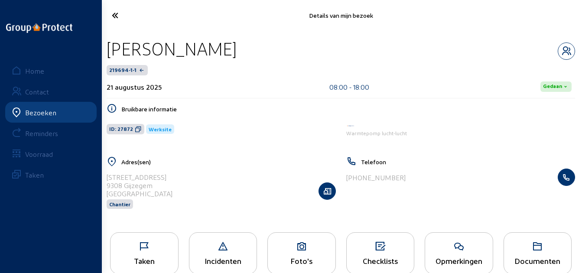
click at [483, 249] on icon at bounding box center [459, 247] width 68 height 10
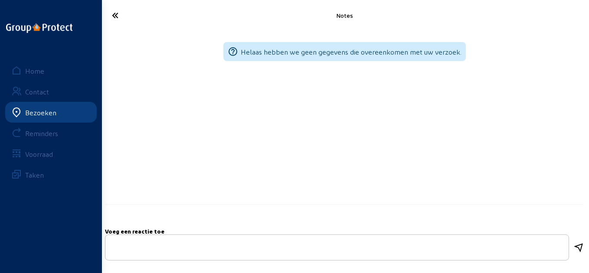
click at [122, 14] on icon at bounding box center [141, 15] width 66 height 15
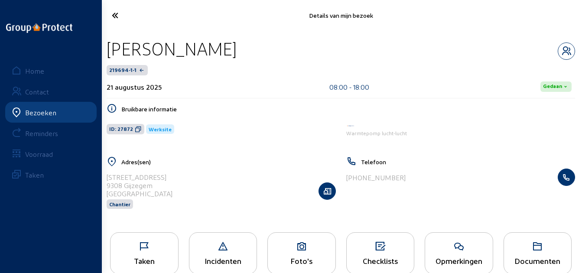
click at [109, 9] on icon at bounding box center [140, 15] width 65 height 15
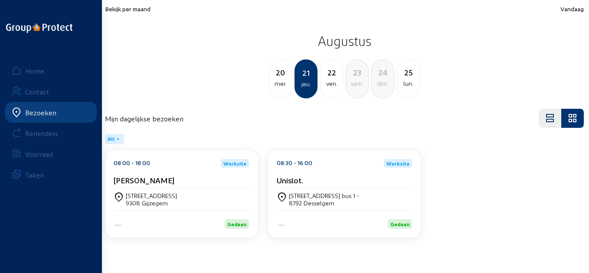
click at [332, 180] on div "Unislot." at bounding box center [344, 180] width 135 height 9
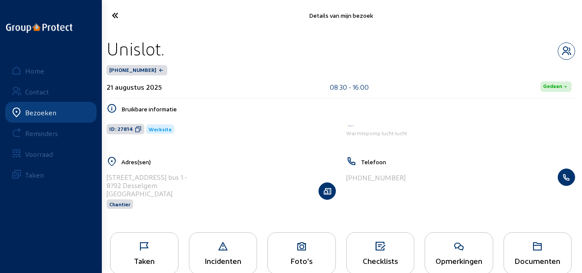
drag, startPoint x: 174, startPoint y: 61, endPoint x: 108, endPoint y: 53, distance: 66.8
click at [108, 53] on div "Unislot. [PHONE_NUMBER] [DATE] 08:30 - 16:00 Gedaan" at bounding box center [341, 68] width 469 height 61
click at [193, 51] on div "Unislot." at bounding box center [341, 49] width 469 height 22
drag, startPoint x: 188, startPoint y: 48, endPoint x: 102, endPoint y: 54, distance: 85.7
click at [102, 54] on div "Unislot. [PHONE_NUMBER] [DATE] 08:30 - 16:00 [PERSON_NAME] informatie ID: 27814…" at bounding box center [341, 129] width 483 height 196
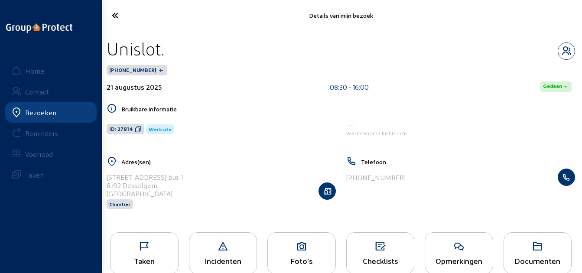
click at [123, 22] on icon at bounding box center [140, 15] width 65 height 15
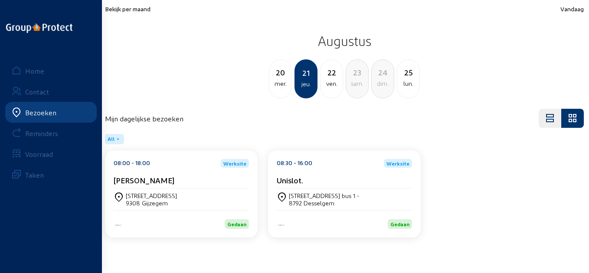
click at [318, 167] on div "08:30 - 16:00 Werksite" at bounding box center [344, 163] width 135 height 9
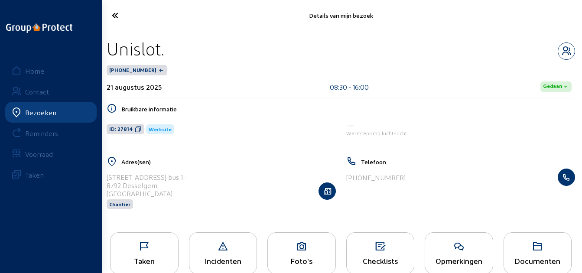
click at [131, 125] on span "ID: 27814" at bounding box center [126, 129] width 38 height 10
click at [168, 239] on div "Taken" at bounding box center [144, 253] width 69 height 42
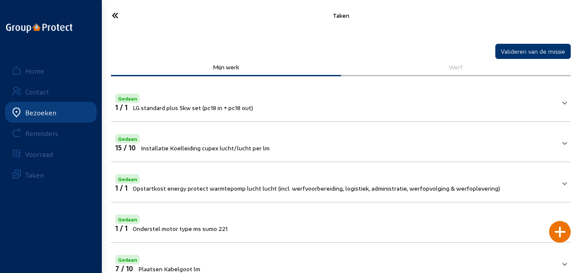
click at [115, 13] on icon at bounding box center [140, 15] width 65 height 15
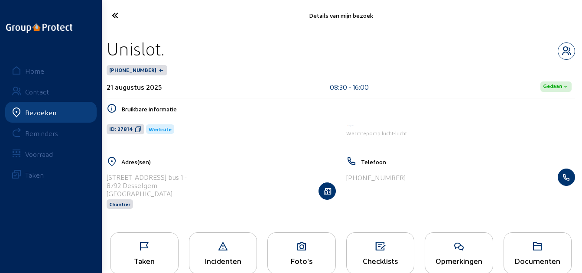
click at [116, 20] on icon at bounding box center [140, 15] width 65 height 15
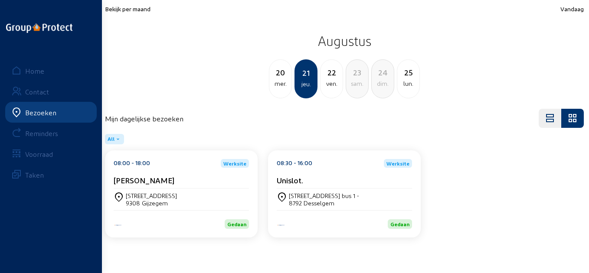
click at [324, 85] on div "ven." at bounding box center [332, 83] width 22 height 10
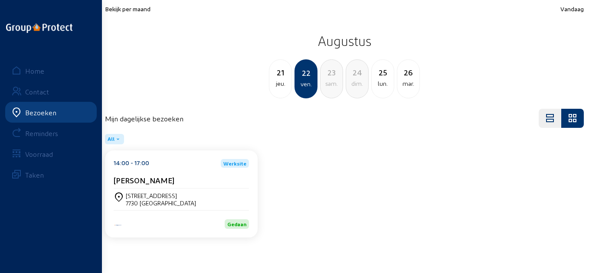
click at [196, 185] on div "[PERSON_NAME]" at bounding box center [181, 182] width 135 height 13
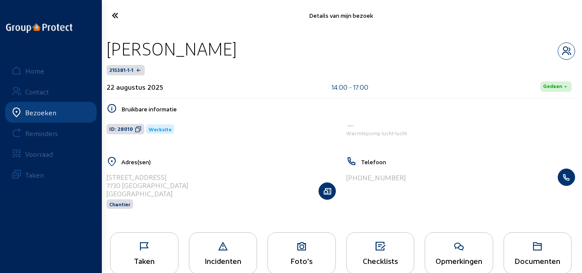
drag, startPoint x: 248, startPoint y: 49, endPoint x: 106, endPoint y: 52, distance: 141.8
click at [107, 52] on div "[PERSON_NAME]" at bounding box center [341, 49] width 469 height 22
click at [137, 129] on icon at bounding box center [138, 129] width 7 height 7
click at [455, 247] on icon at bounding box center [459, 247] width 68 height 10
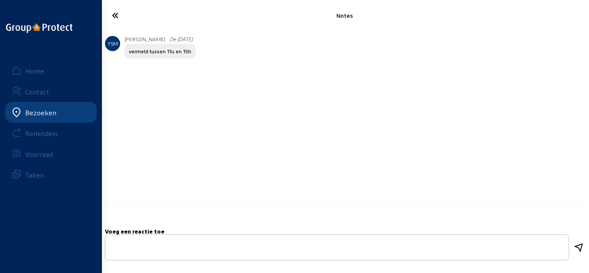
click at [119, 18] on icon at bounding box center [141, 15] width 66 height 15
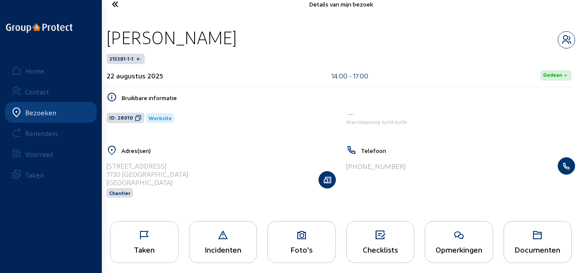
scroll to position [18, 0]
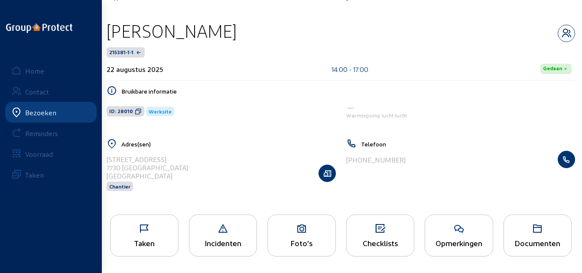
click at [170, 242] on div "Taken" at bounding box center [145, 243] width 68 height 9
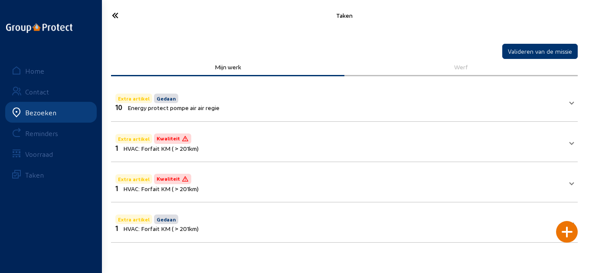
click at [122, 23] on cam-font-icon at bounding box center [140, 15] width 71 height 20
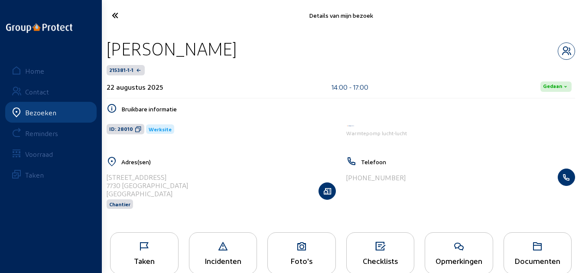
click at [122, 23] on cam-font-icon at bounding box center [140, 15] width 70 height 20
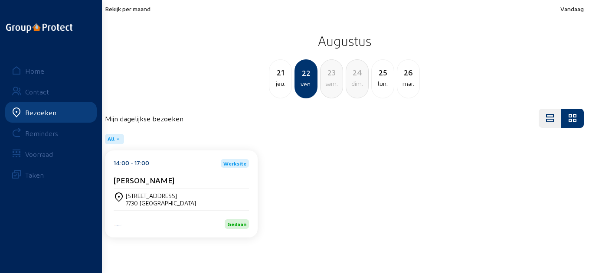
click at [130, 12] on span "Bekijk per maand" at bounding box center [128, 8] width 46 height 7
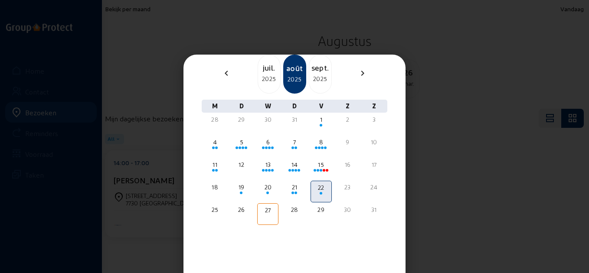
scroll to position [61, 0]
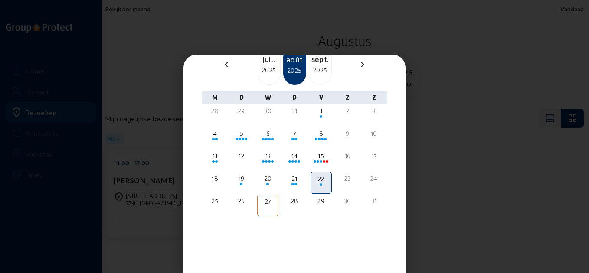
click at [201, 37] on div at bounding box center [294, 136] width 589 height 273
